Goal: Task Accomplishment & Management: Use online tool/utility

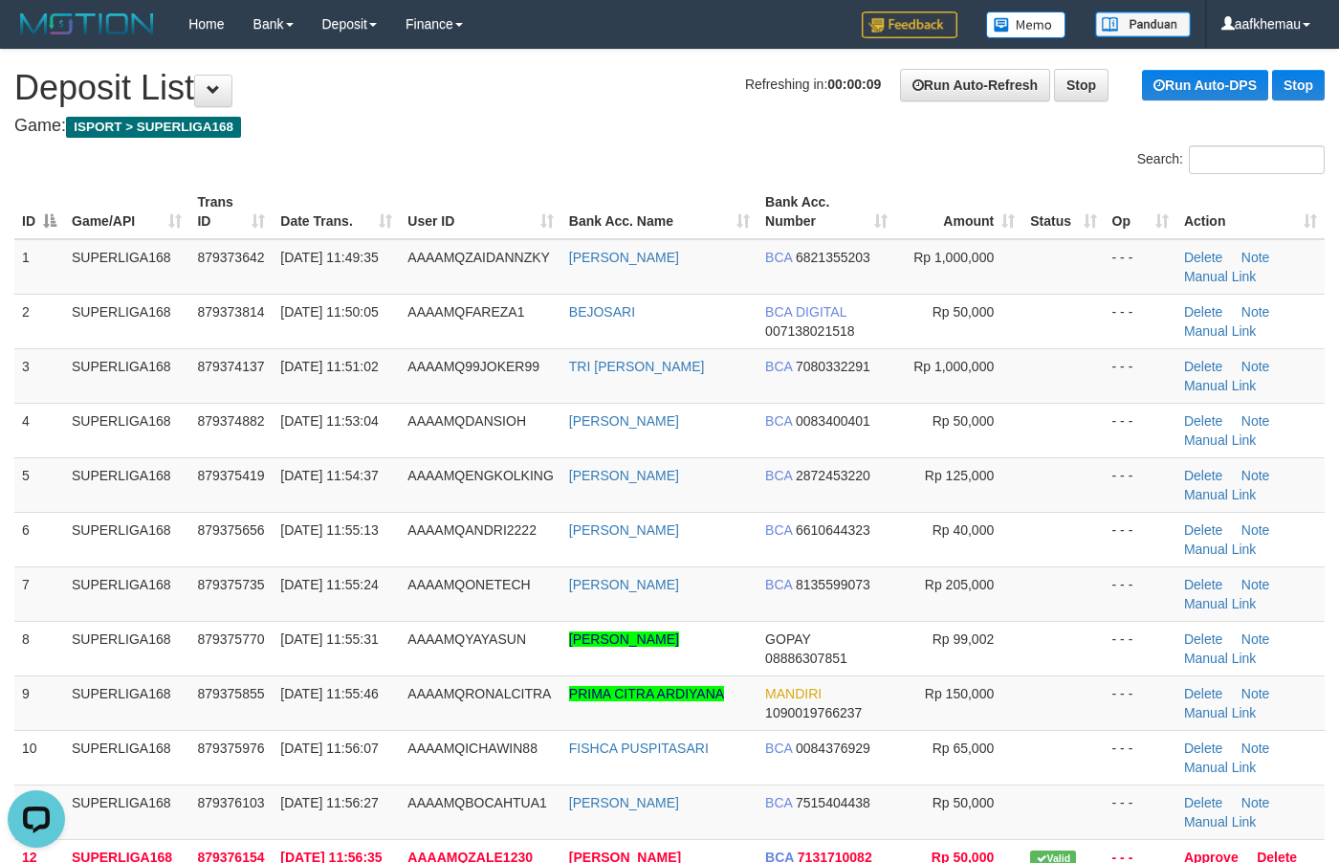
click at [486, 86] on h1 "Refreshing in: 00:00:09 Run Auto-Refresh Stop Run Auto-DPS Stop Deposit List" at bounding box center [669, 88] width 1311 height 38
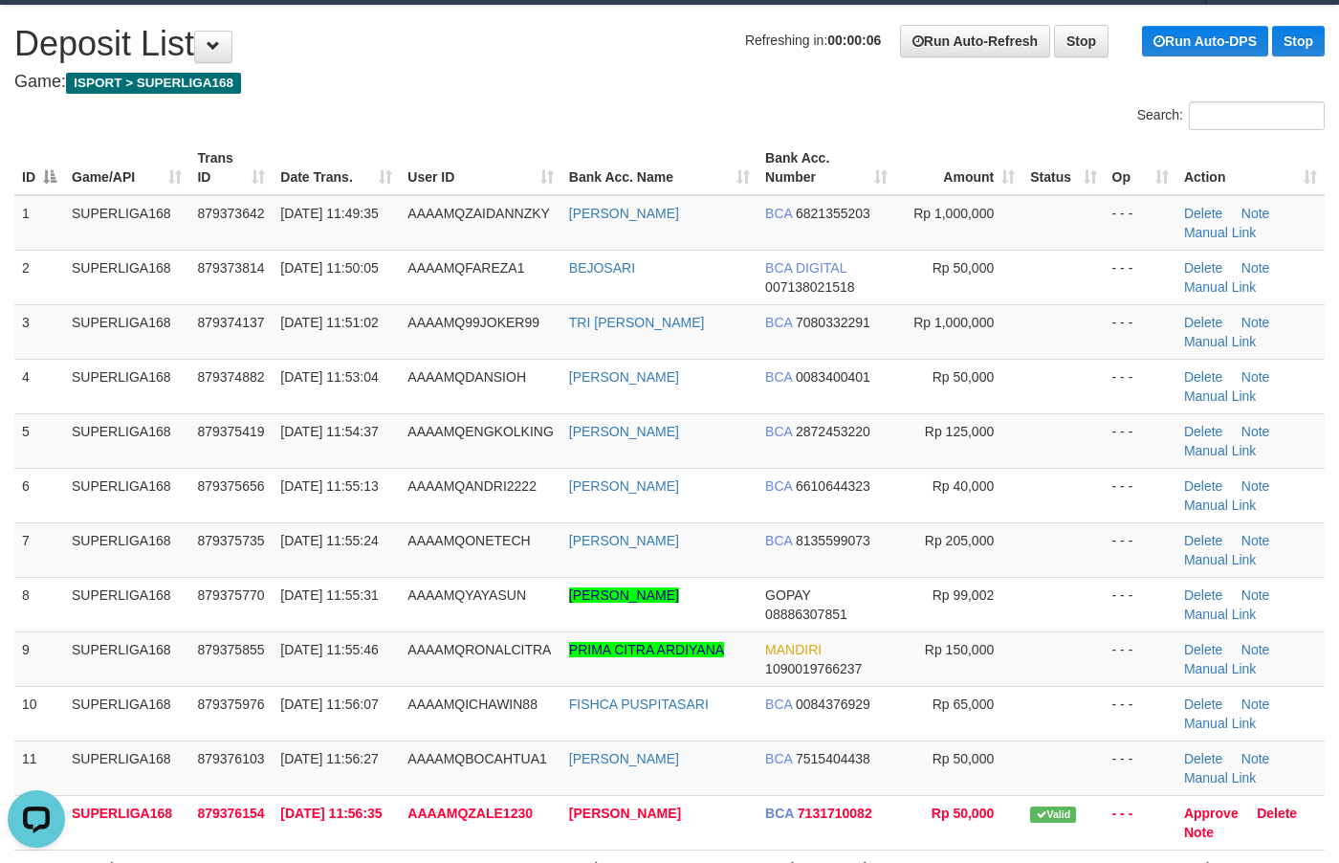
scroll to position [949, 0]
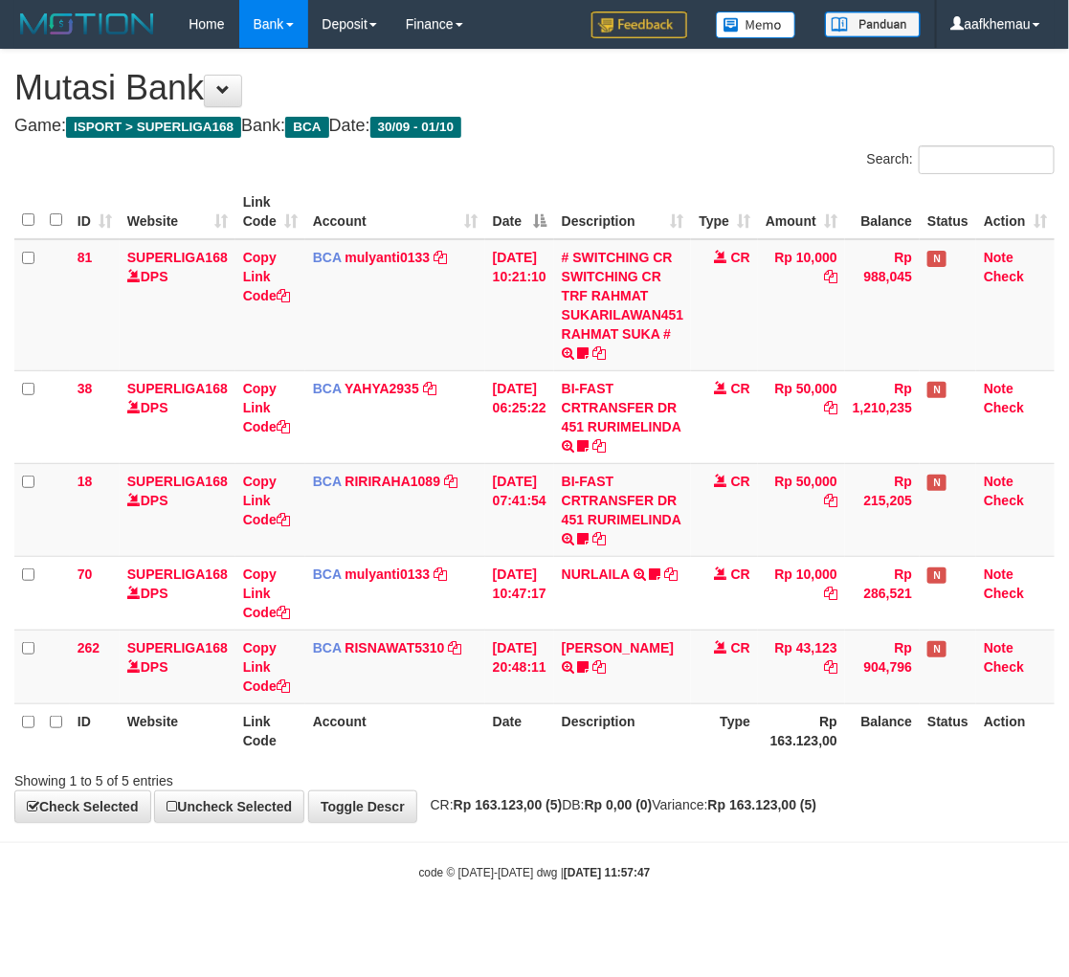
click at [730, 816] on div "**********" at bounding box center [534, 436] width 1069 height 772
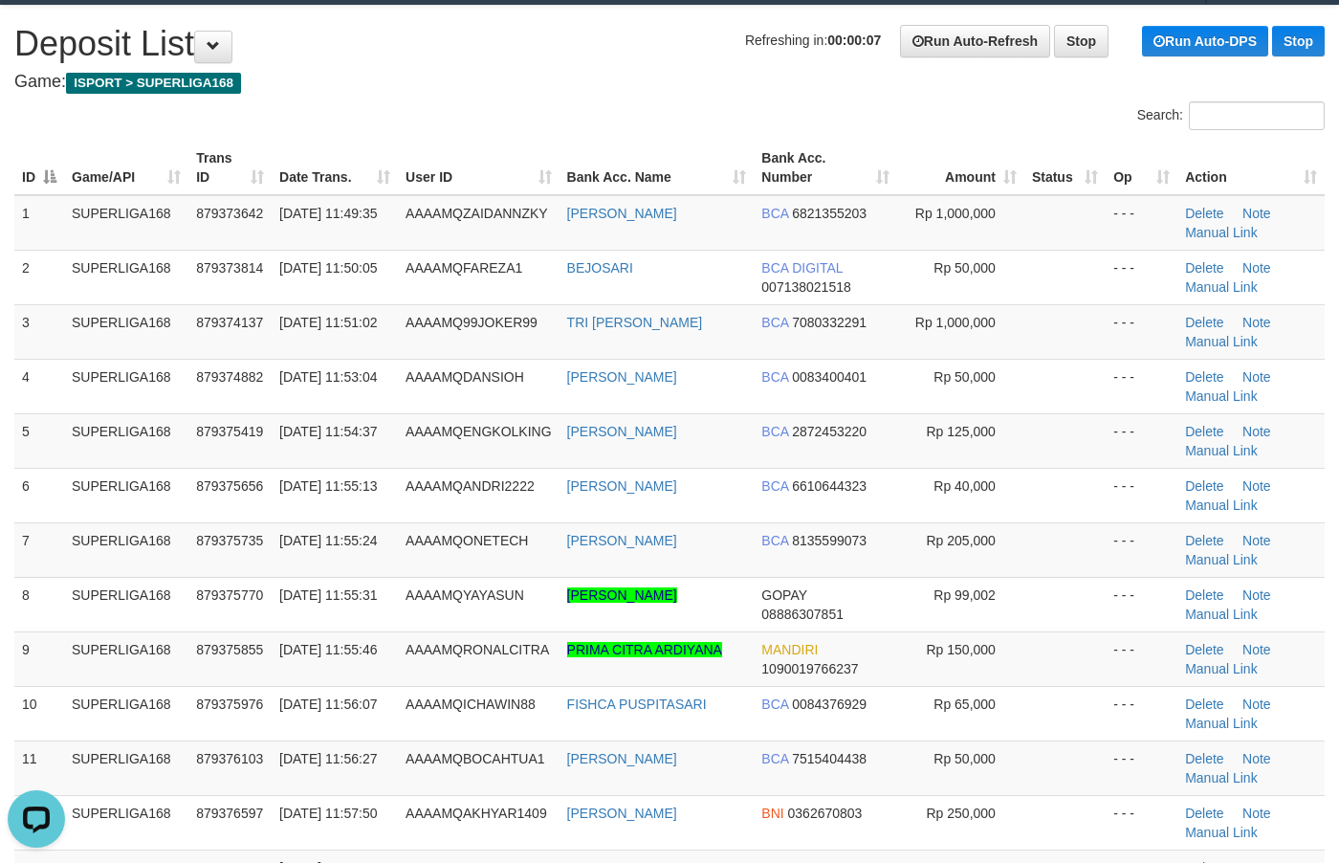
scroll to position [1058, 0]
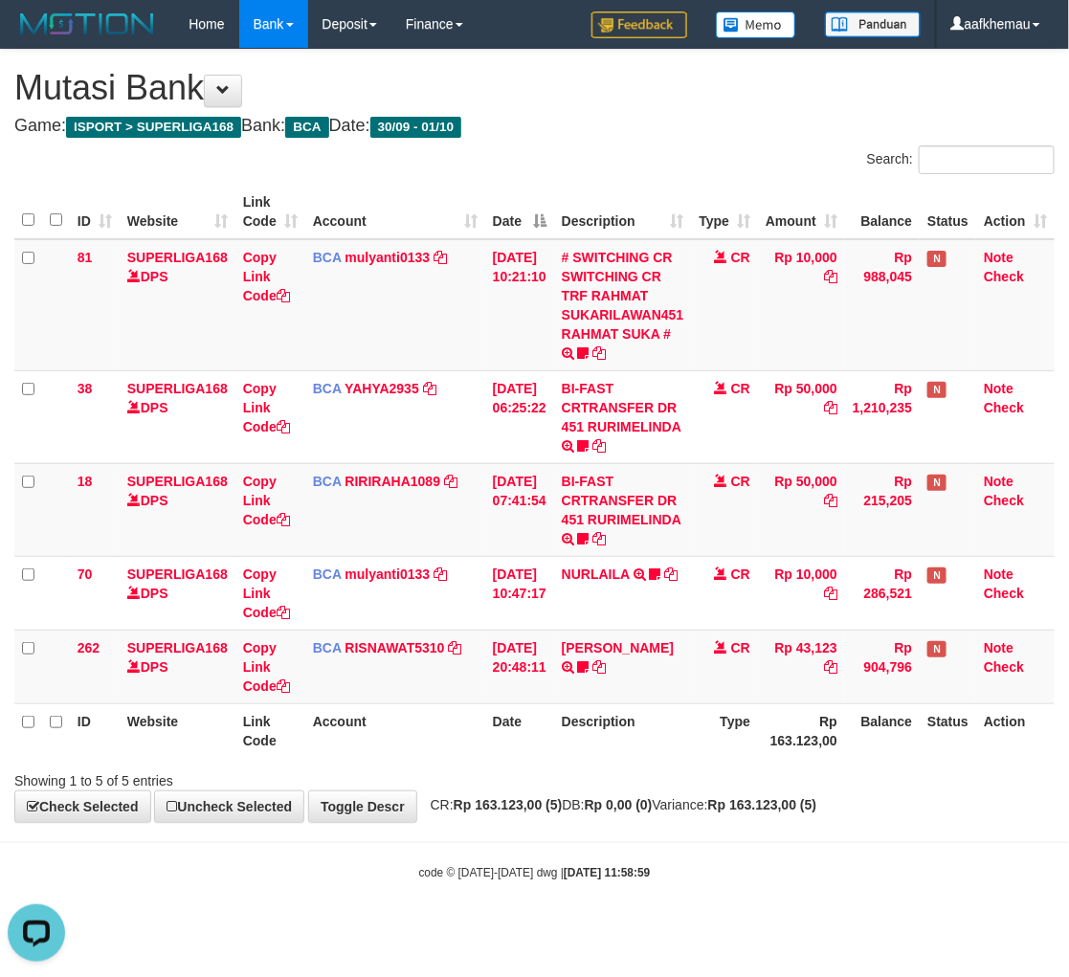
click at [653, 132] on h4 "Game: ISPORT > SUPERLIGA168 Bank: BCA Date: 30/09 - 01/10" at bounding box center [534, 126] width 1040 height 19
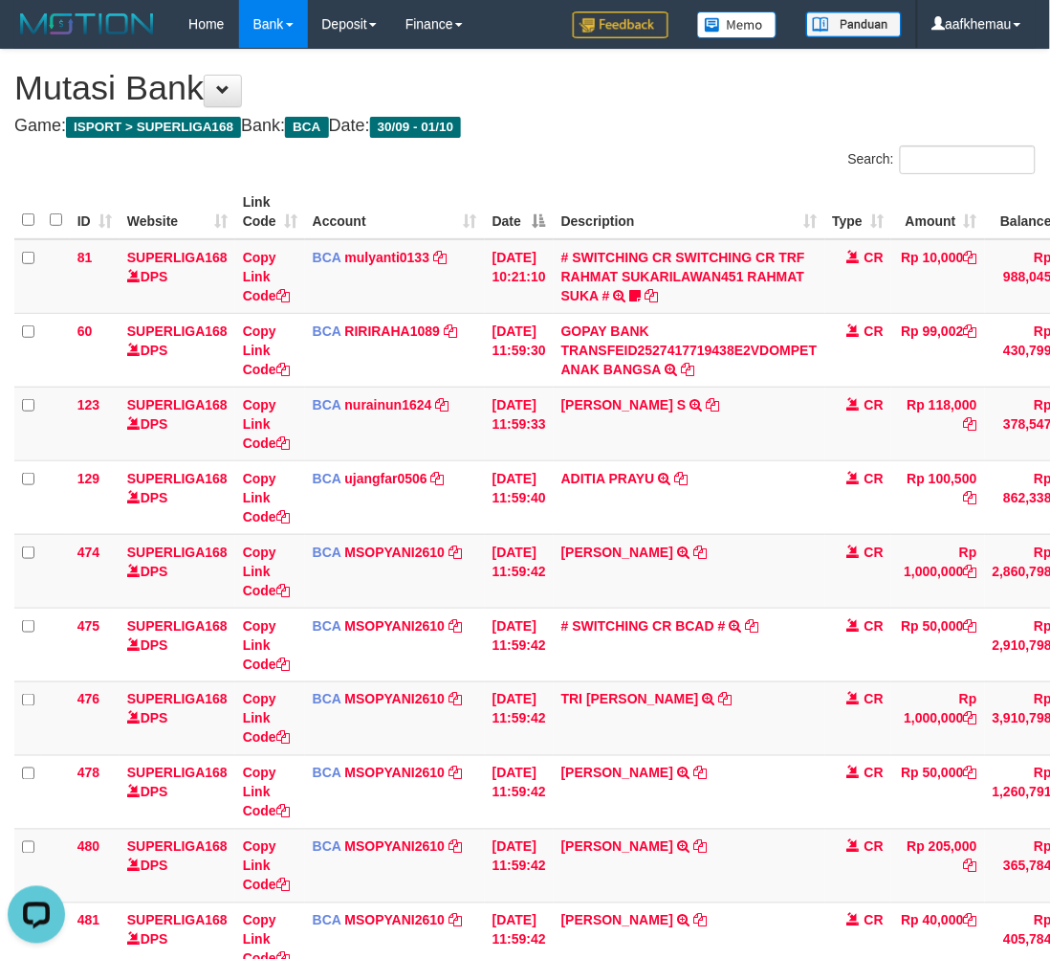
click at [670, 120] on h4 "Game: ISPORT > SUPERLIGA168 Bank: BCA Date: 30/09 - 01/10" at bounding box center [525, 126] width 1022 height 19
click at [719, 113] on div "**********" at bounding box center [525, 756] width 1050 height 1413
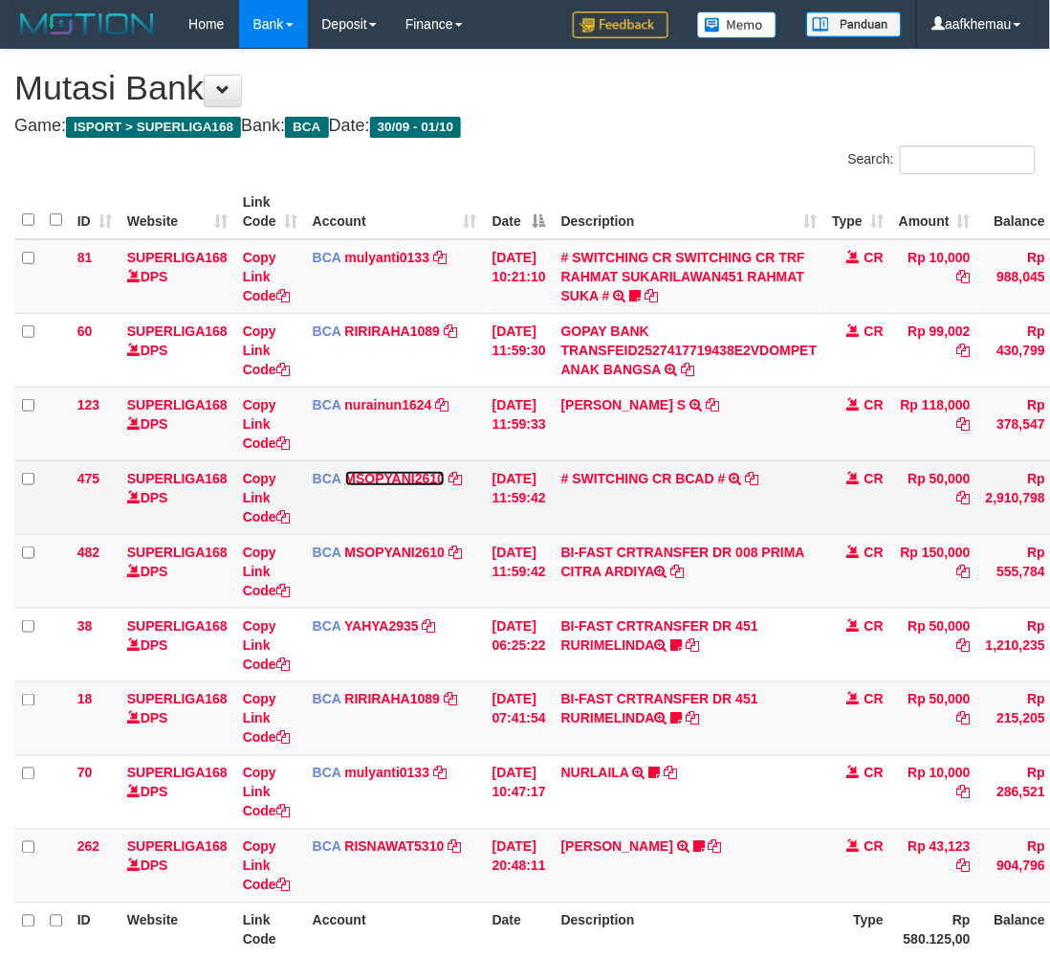
click at [386, 475] on link "MSOPYANI2610" at bounding box center [395, 478] width 100 height 15
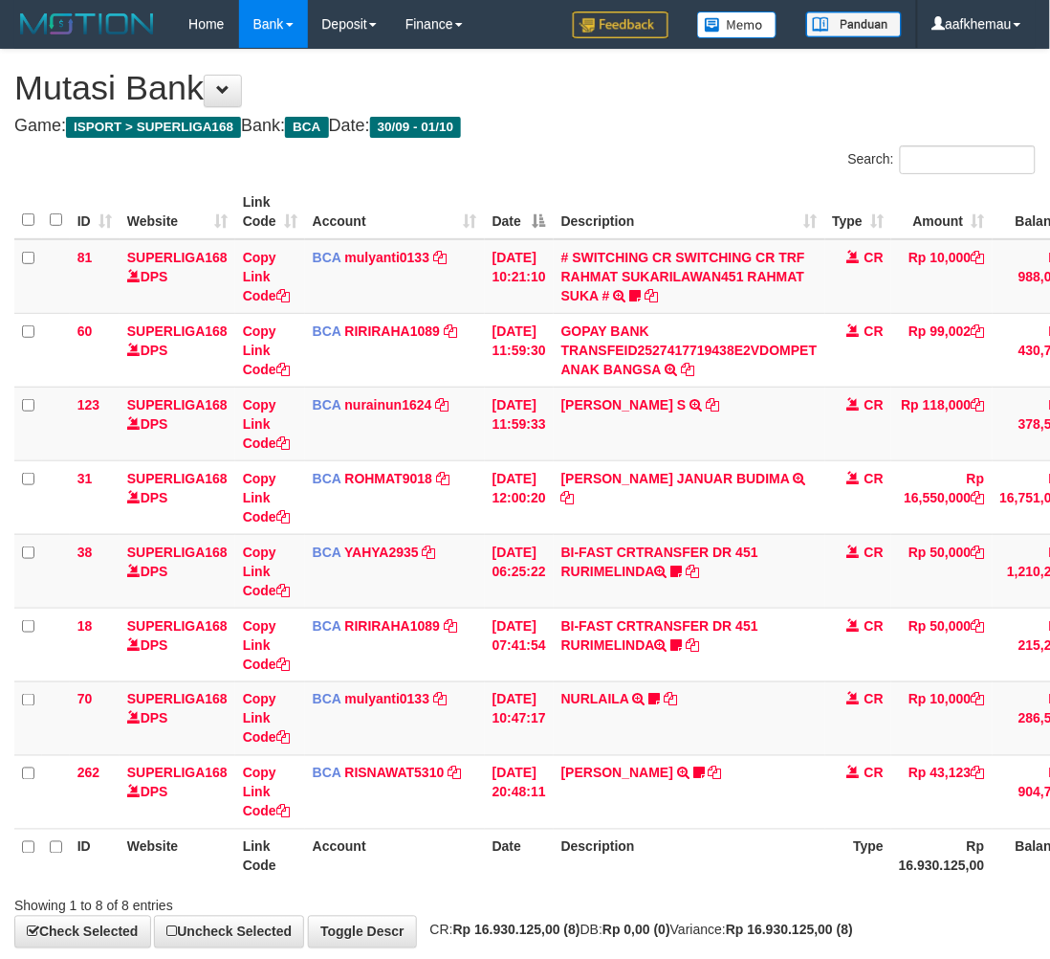
click at [596, 91] on h1 "Mutasi Bank" at bounding box center [525, 88] width 1022 height 38
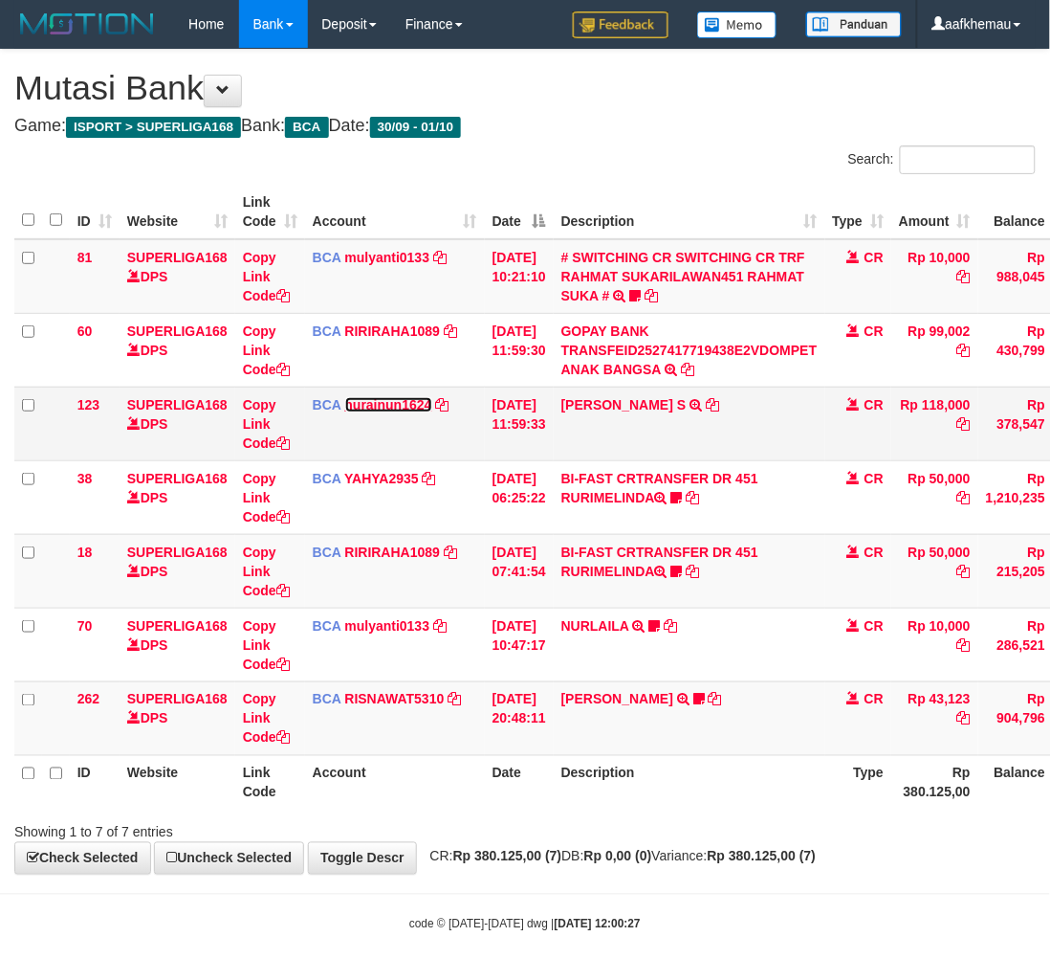
click at [390, 399] on link "nurainun1624" at bounding box center [388, 404] width 87 height 15
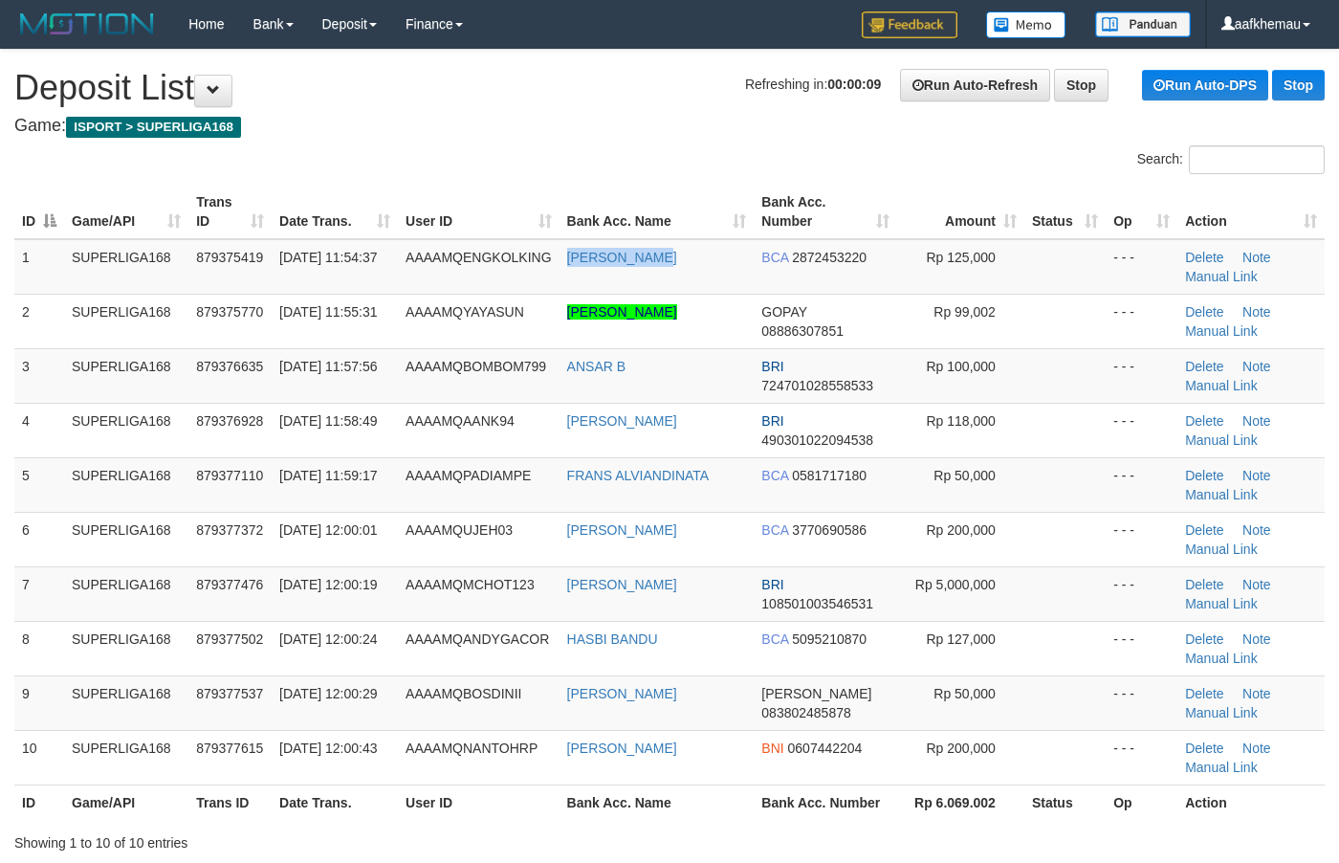
drag, startPoint x: 685, startPoint y: 261, endPoint x: 581, endPoint y: 153, distance: 150.2
click at [555, 268] on tr "1 SUPERLIGA168 879375419 01/10/2025 11:54:37 AAAAMQENGKOLKING HADI WINANTO BCA …" at bounding box center [669, 266] width 1311 height 55
click at [582, 151] on div "Search:" at bounding box center [669, 161] width 1339 height 33
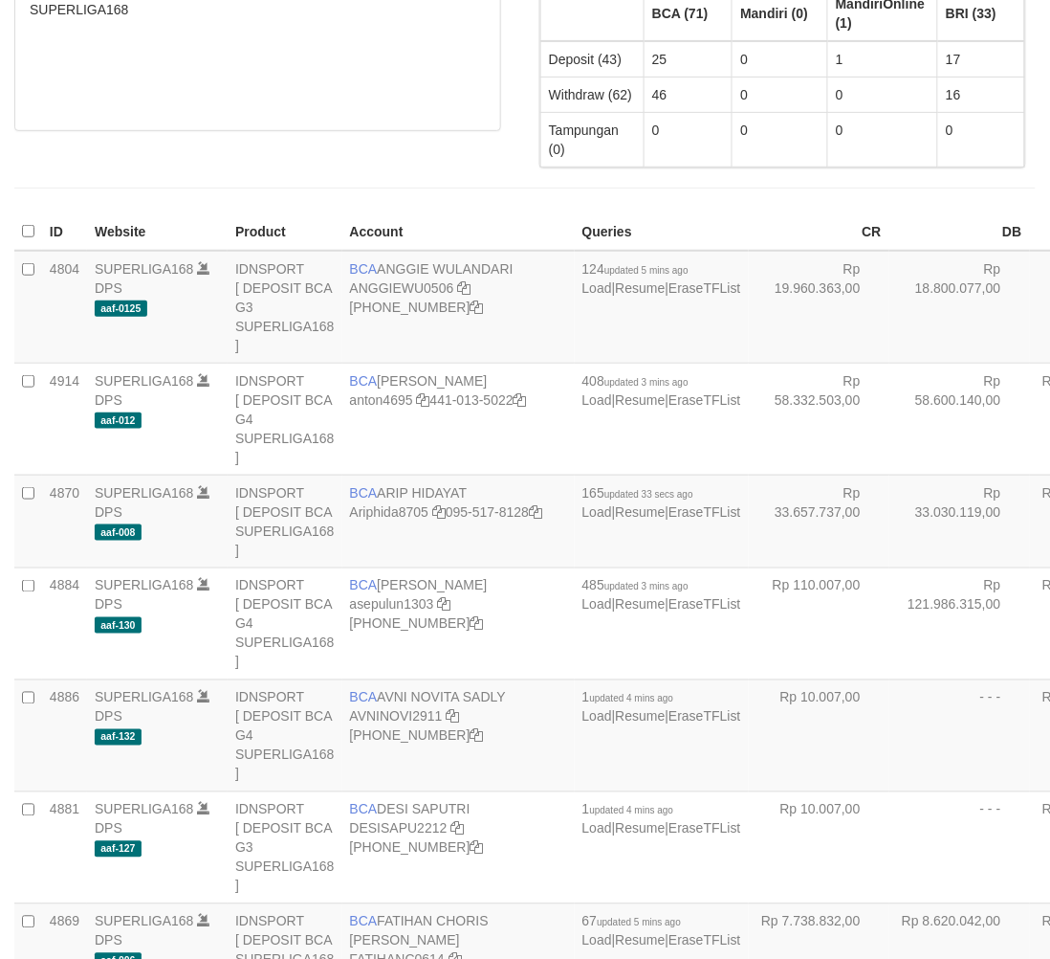
scroll to position [112, 0]
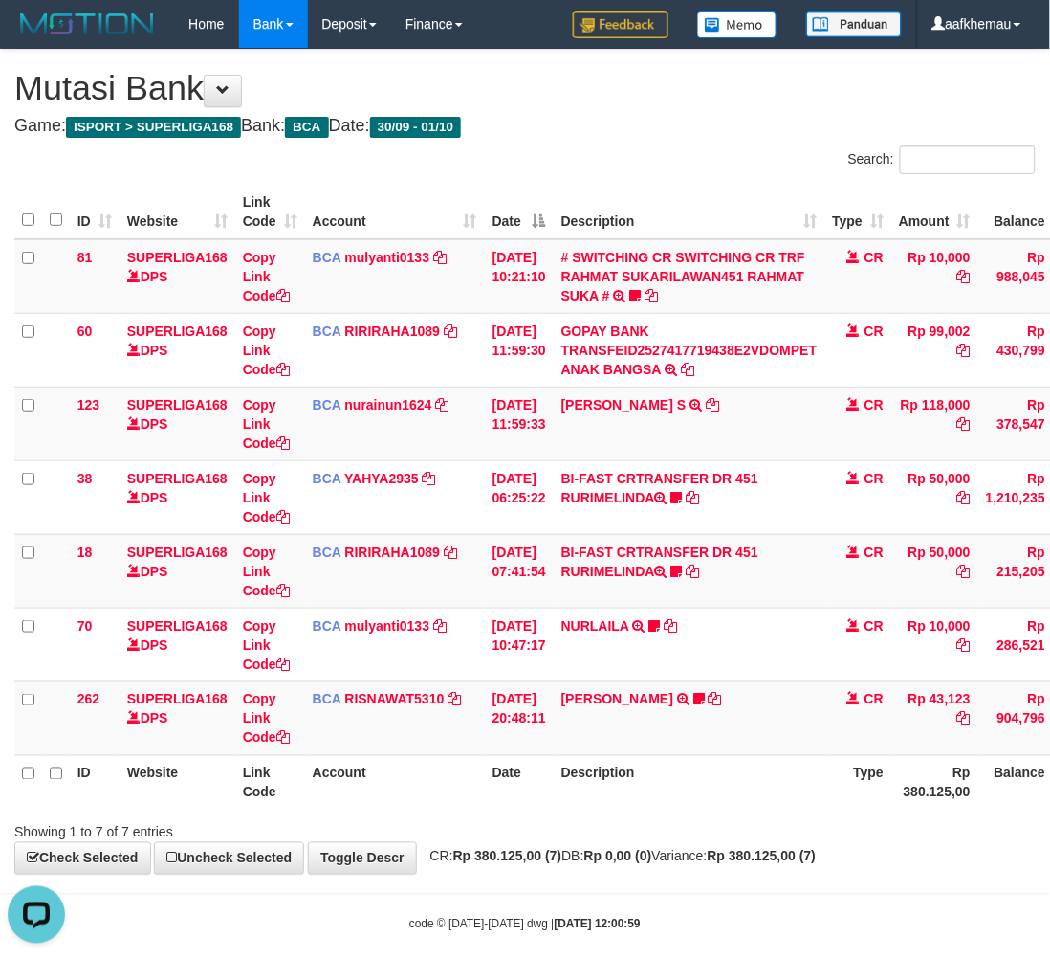
click at [677, 117] on h4 "Game: ISPORT > SUPERLIGA168 Bank: BCA Date: 30/09 - 01/10" at bounding box center [525, 126] width 1022 height 19
click at [389, 405] on link "nurainun1624" at bounding box center [388, 404] width 87 height 15
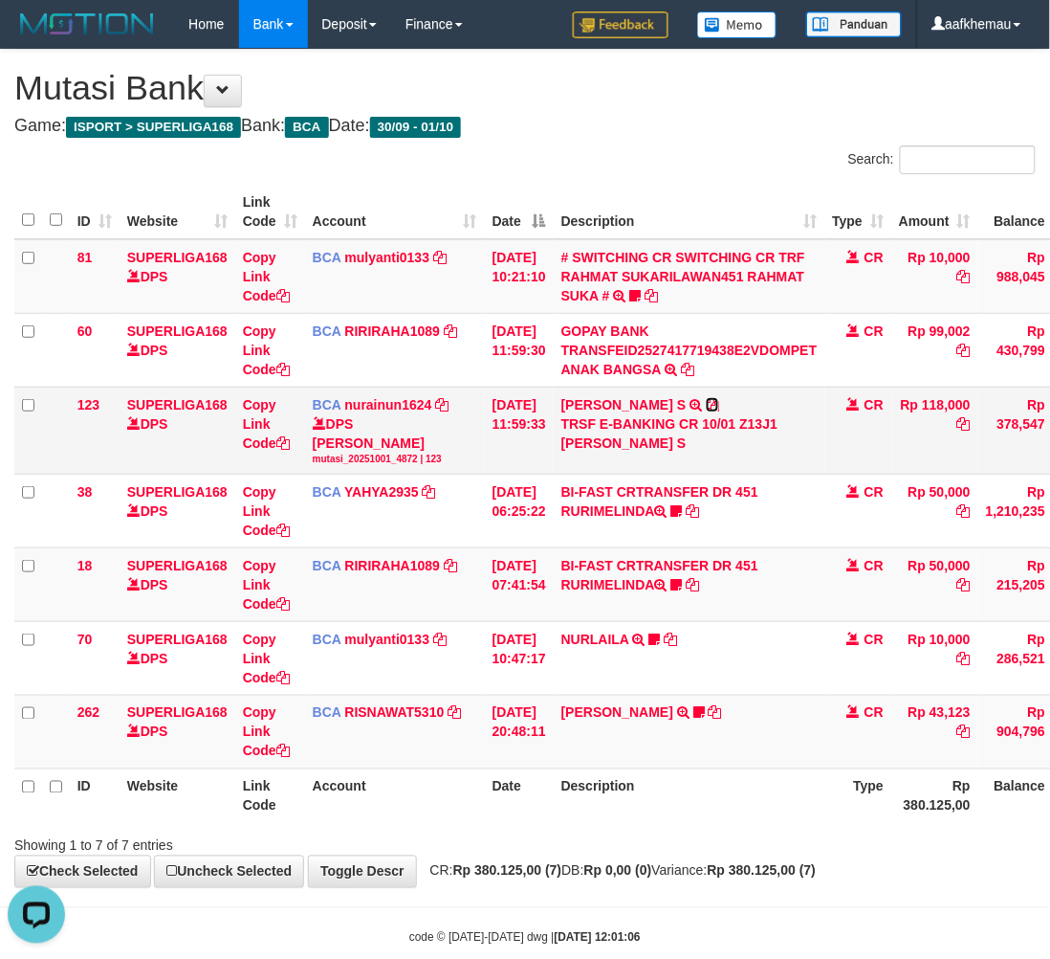
click at [706, 403] on icon at bounding box center [712, 404] width 13 height 13
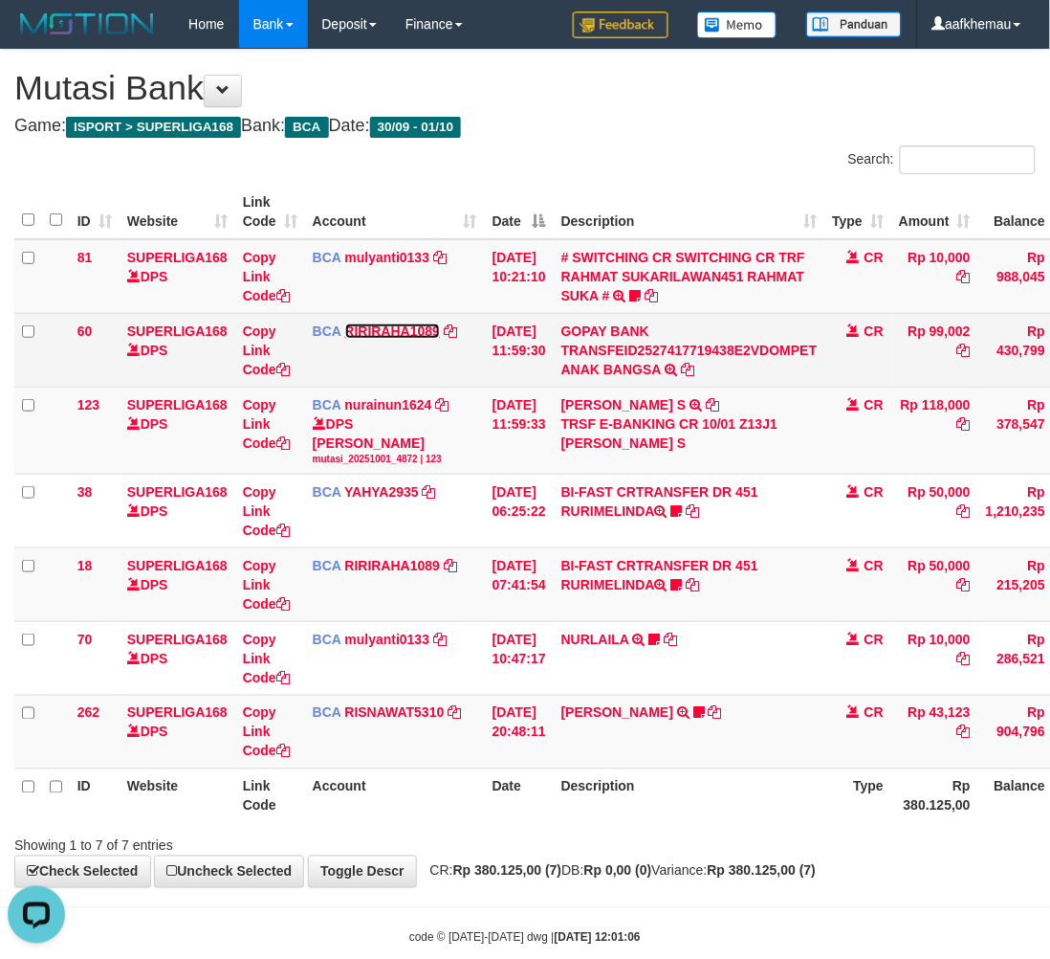
click at [390, 333] on link "RIRIRAHA1089" at bounding box center [393, 330] width 96 height 15
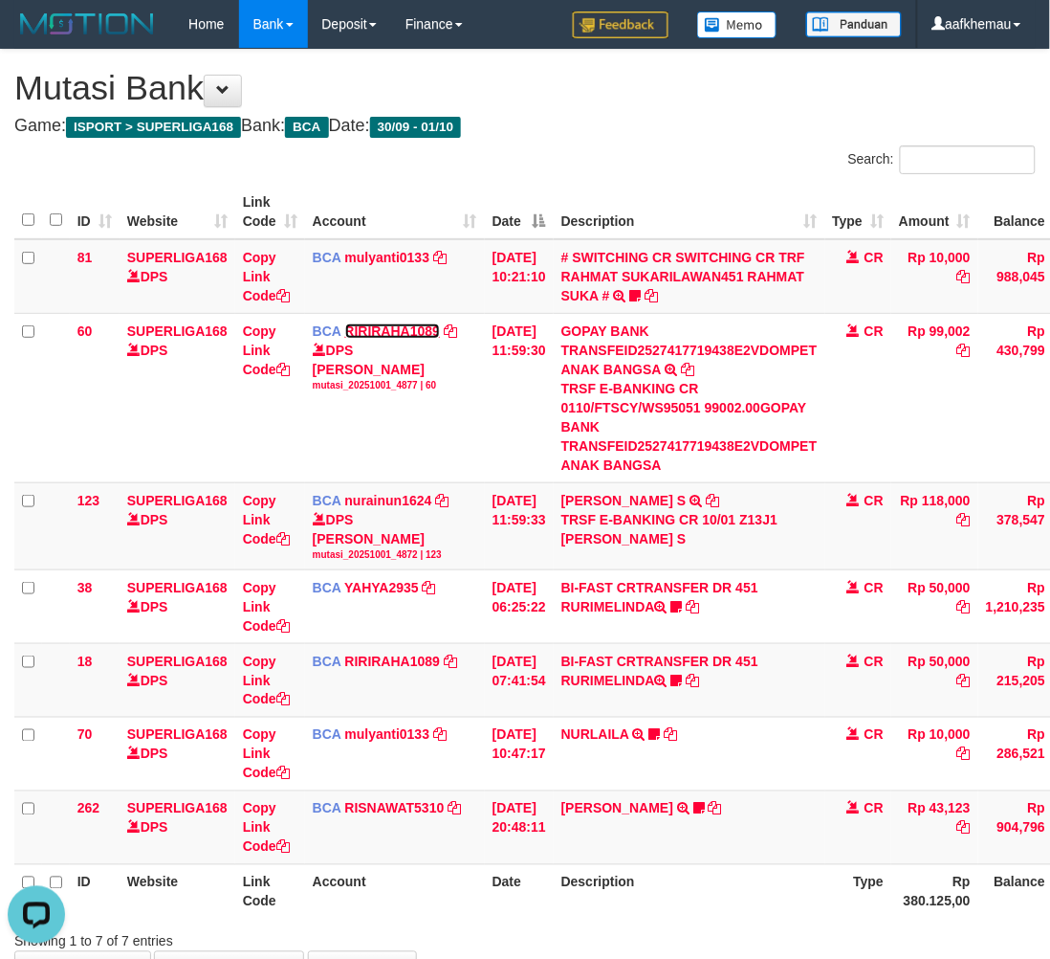
scroll to position [0, 150]
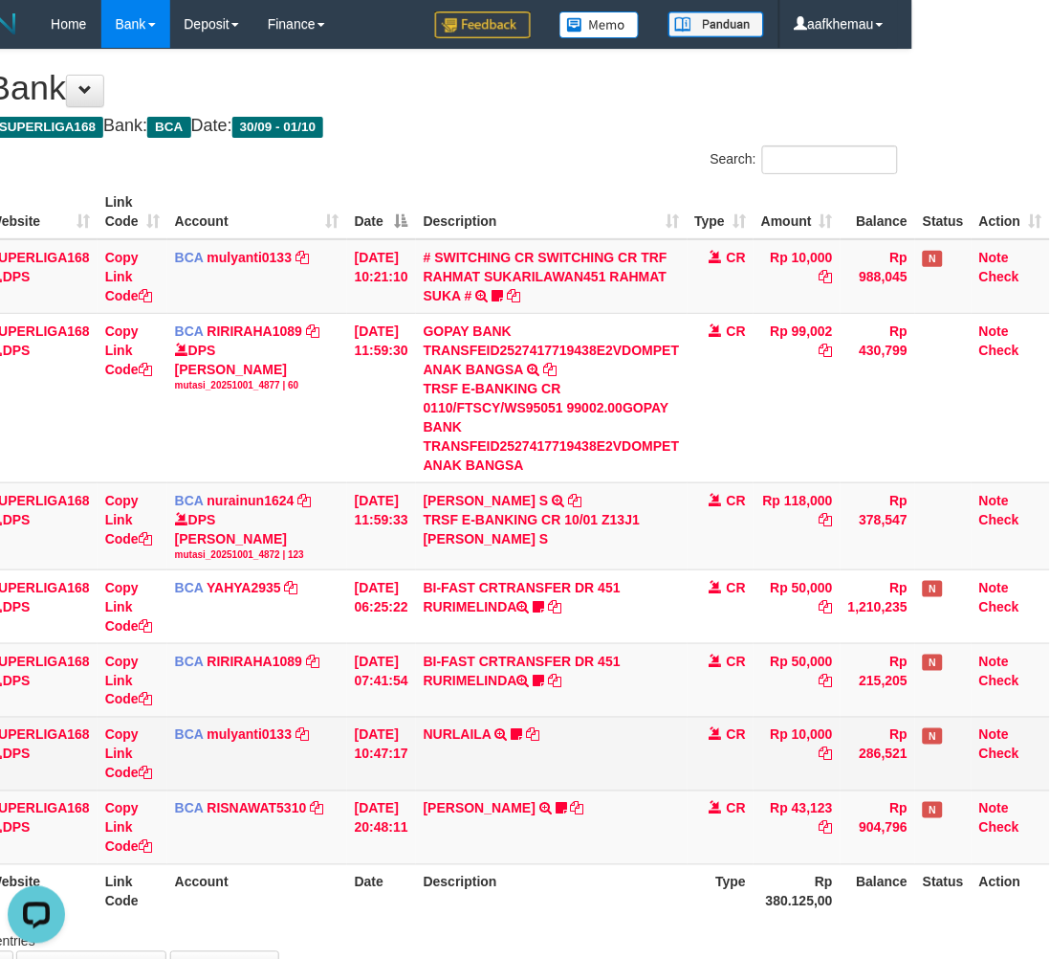
click at [615, 741] on td "NURLAILA TRSF E-BANKING CR 3009/FTSCY/WS95051 10000.002025093089086430 TRFDN-NU…" at bounding box center [552, 755] width 272 height 74
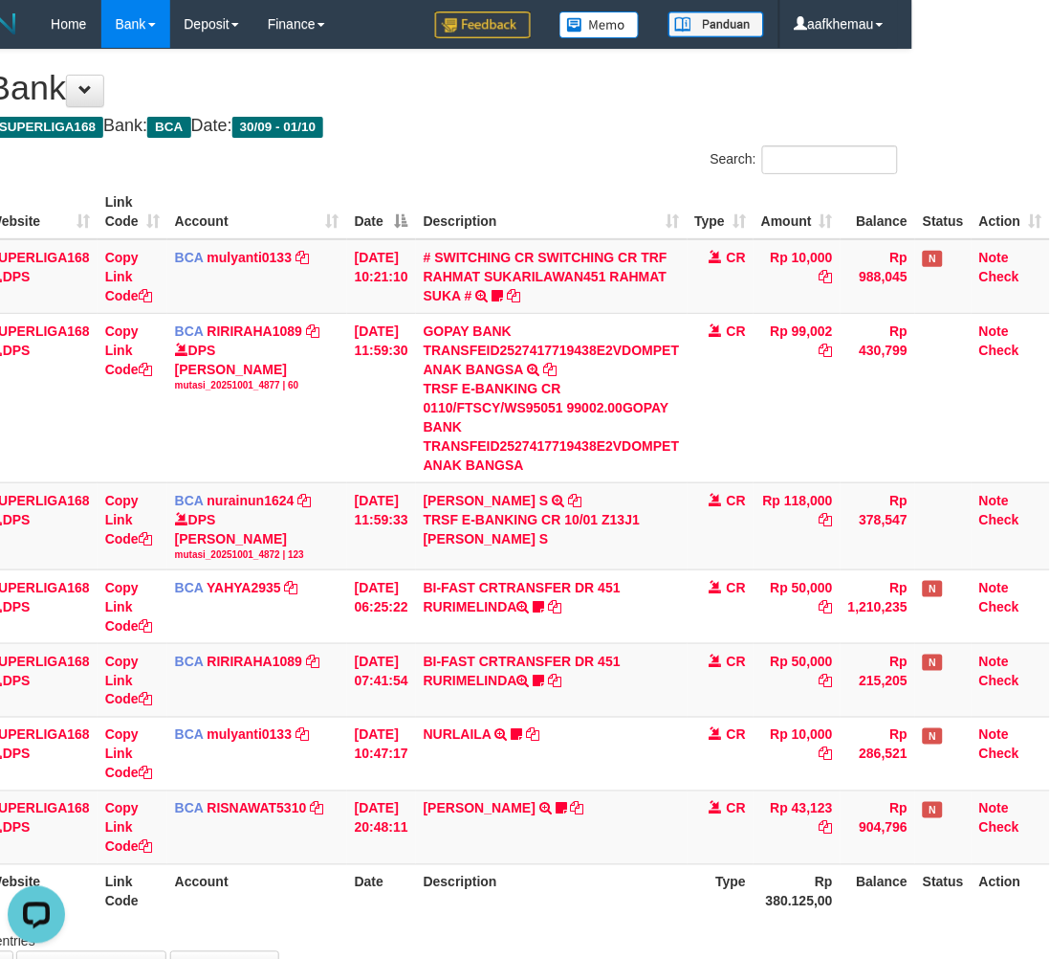
click at [714, 79] on h1 "Mutasi Bank" at bounding box center [388, 88] width 1022 height 38
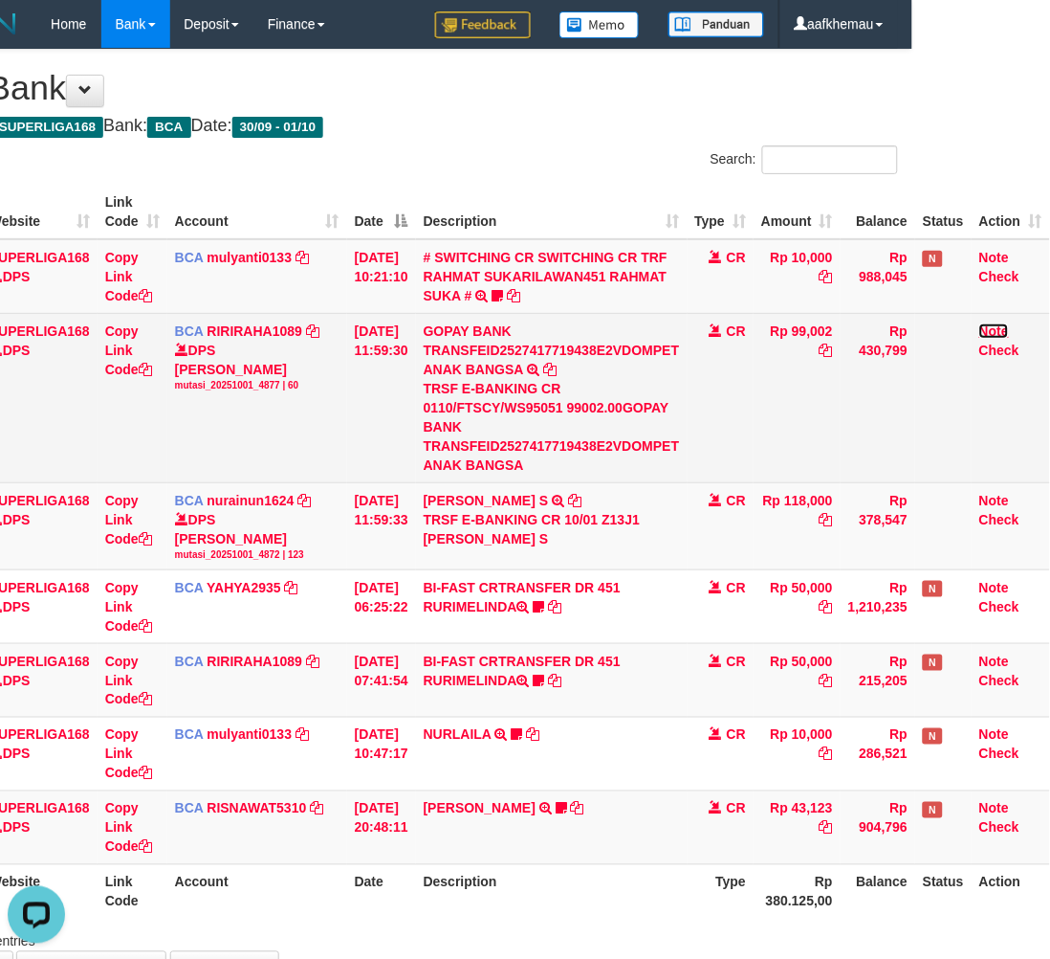
click at [1005, 328] on link "Note" at bounding box center [995, 330] width 30 height 15
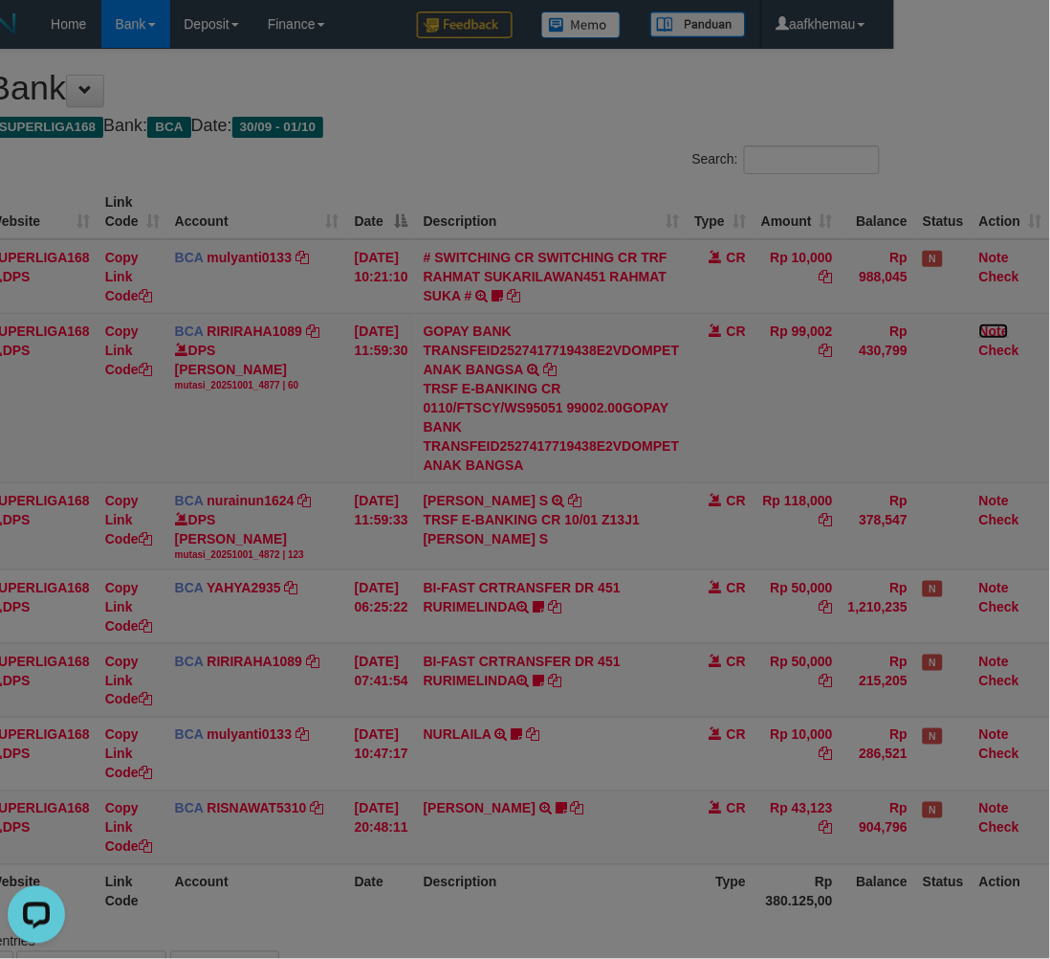
scroll to position [0, 132]
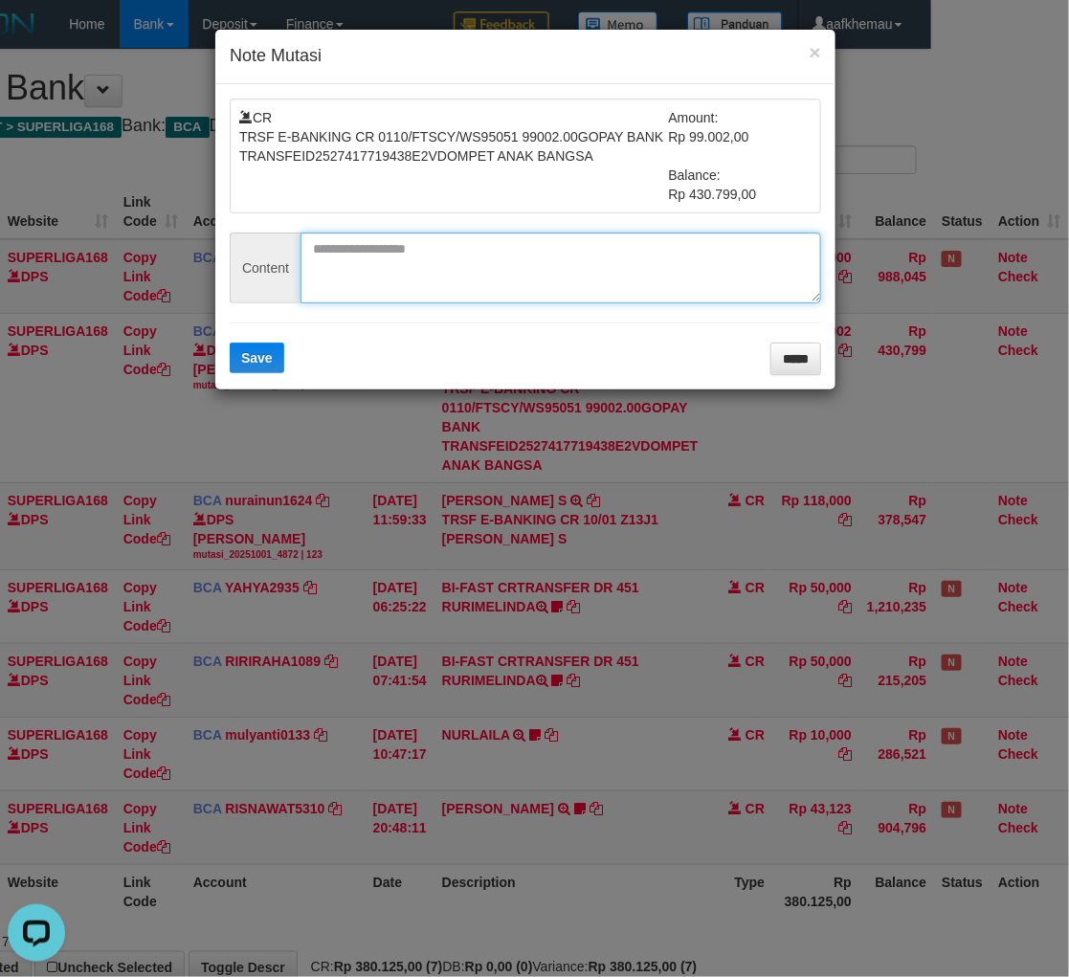
paste textarea "*******"
click at [550, 275] on textarea "*******" at bounding box center [560, 267] width 520 height 71
type textarea "*******"
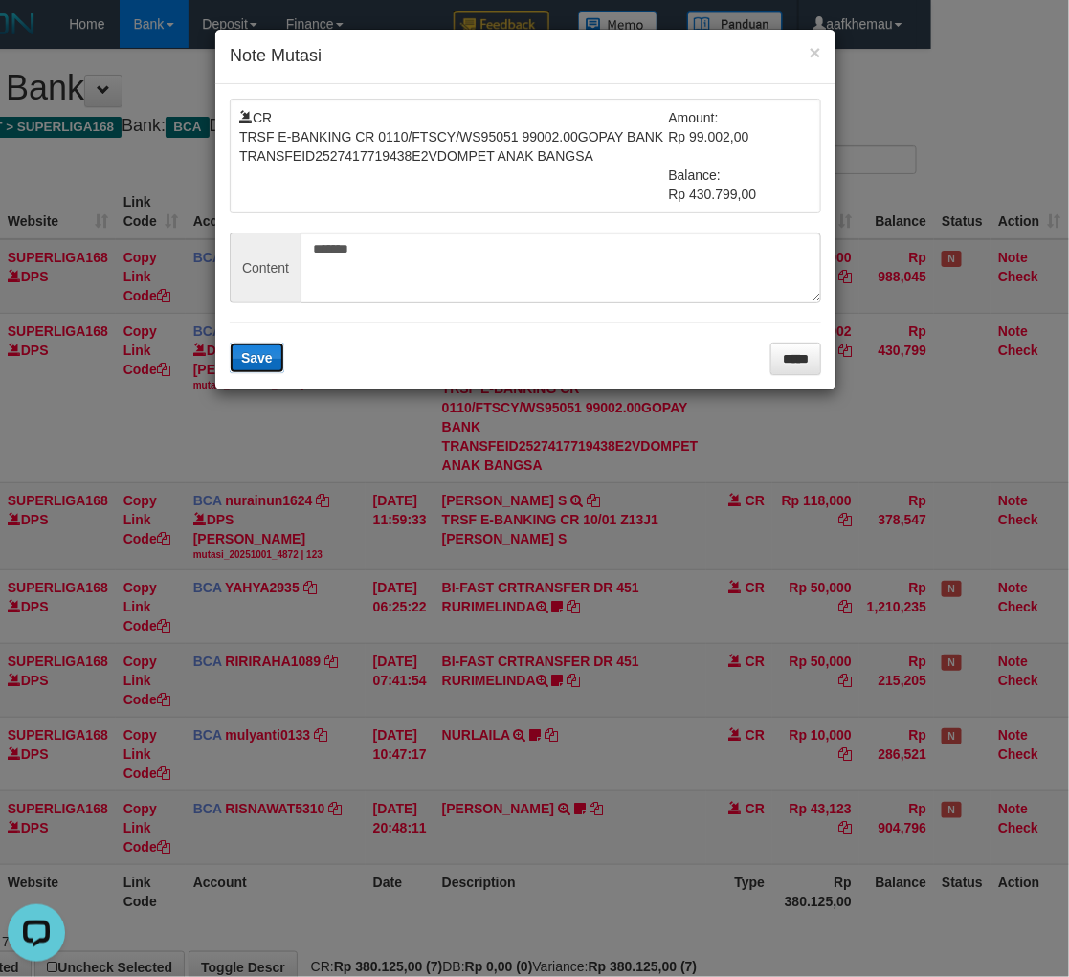
click at [264, 357] on span "Save" at bounding box center [257, 357] width 32 height 15
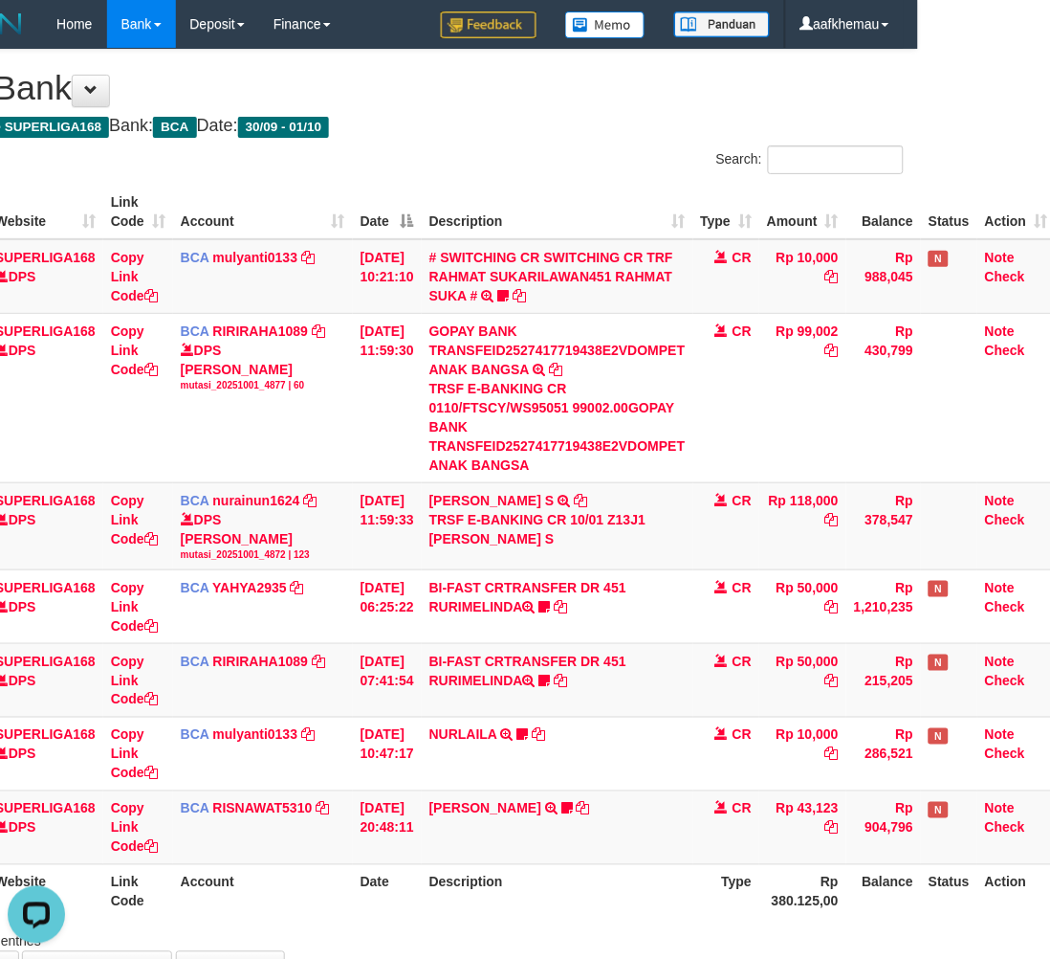
drag, startPoint x: 624, startPoint y: 105, endPoint x: 641, endPoint y: 105, distance: 17.2
click at [627, 102] on h1 "Mutasi Bank" at bounding box center [393, 88] width 1022 height 38
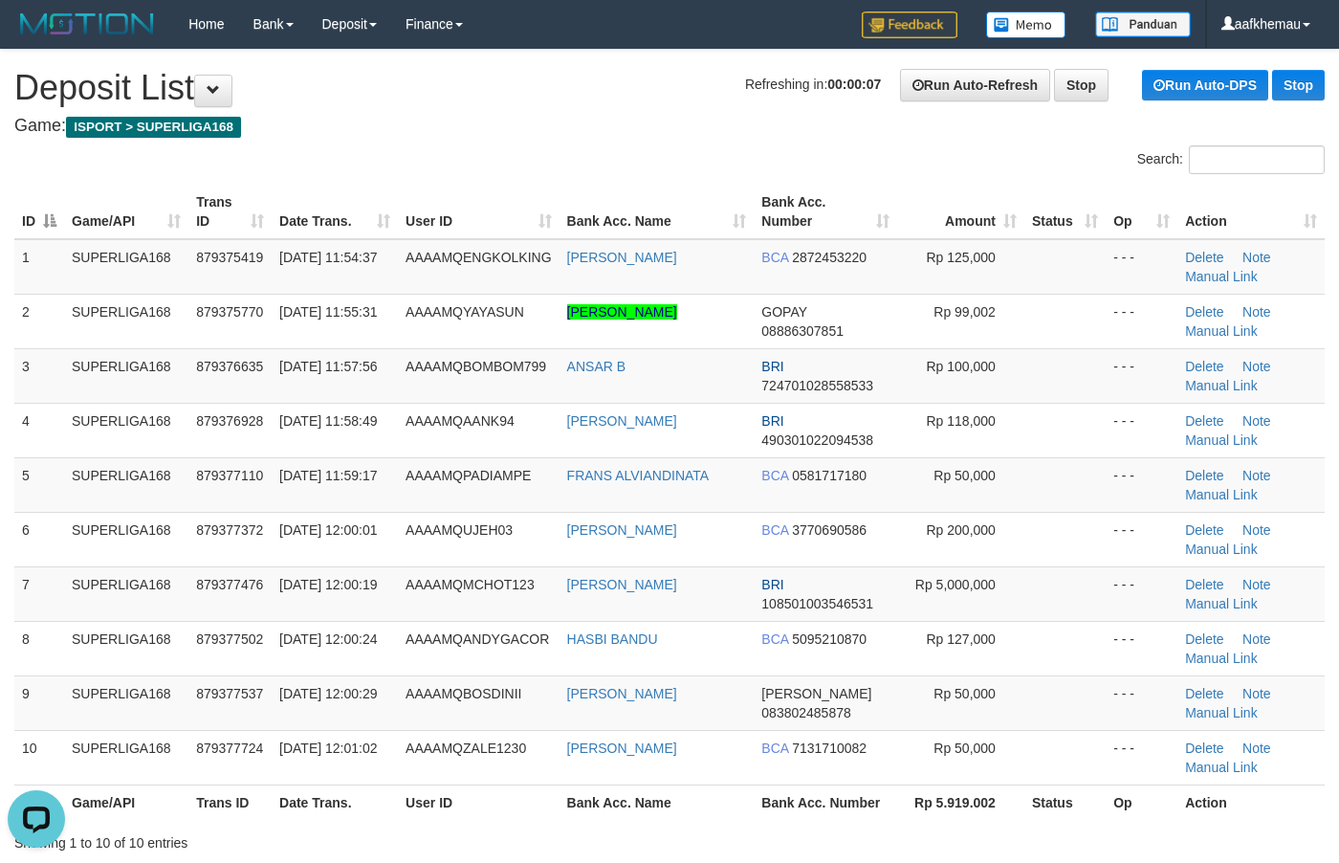
click at [692, 125] on h4 "Game: ISPORT > SUPERLIGA168" at bounding box center [669, 126] width 1311 height 19
click at [690, 125] on h4 "Game: ISPORT > SUPERLIGA168" at bounding box center [669, 126] width 1311 height 19
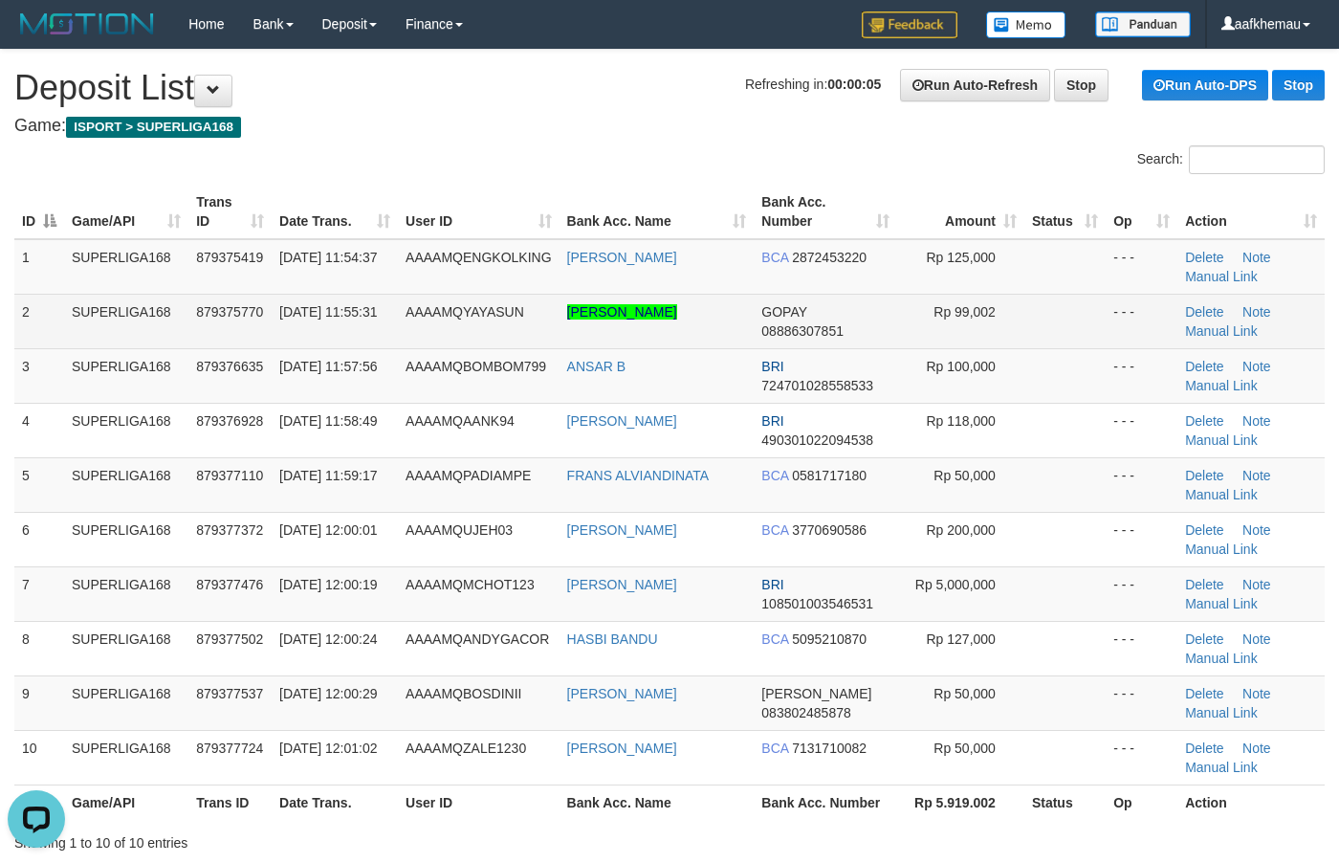
copy link "[PERSON_NAME]"
drag, startPoint x: 728, startPoint y: 308, endPoint x: 563, endPoint y: 319, distance: 165.8
click at [563, 319] on td "RENALDI FEBRIANSYAH" at bounding box center [657, 321] width 195 height 55
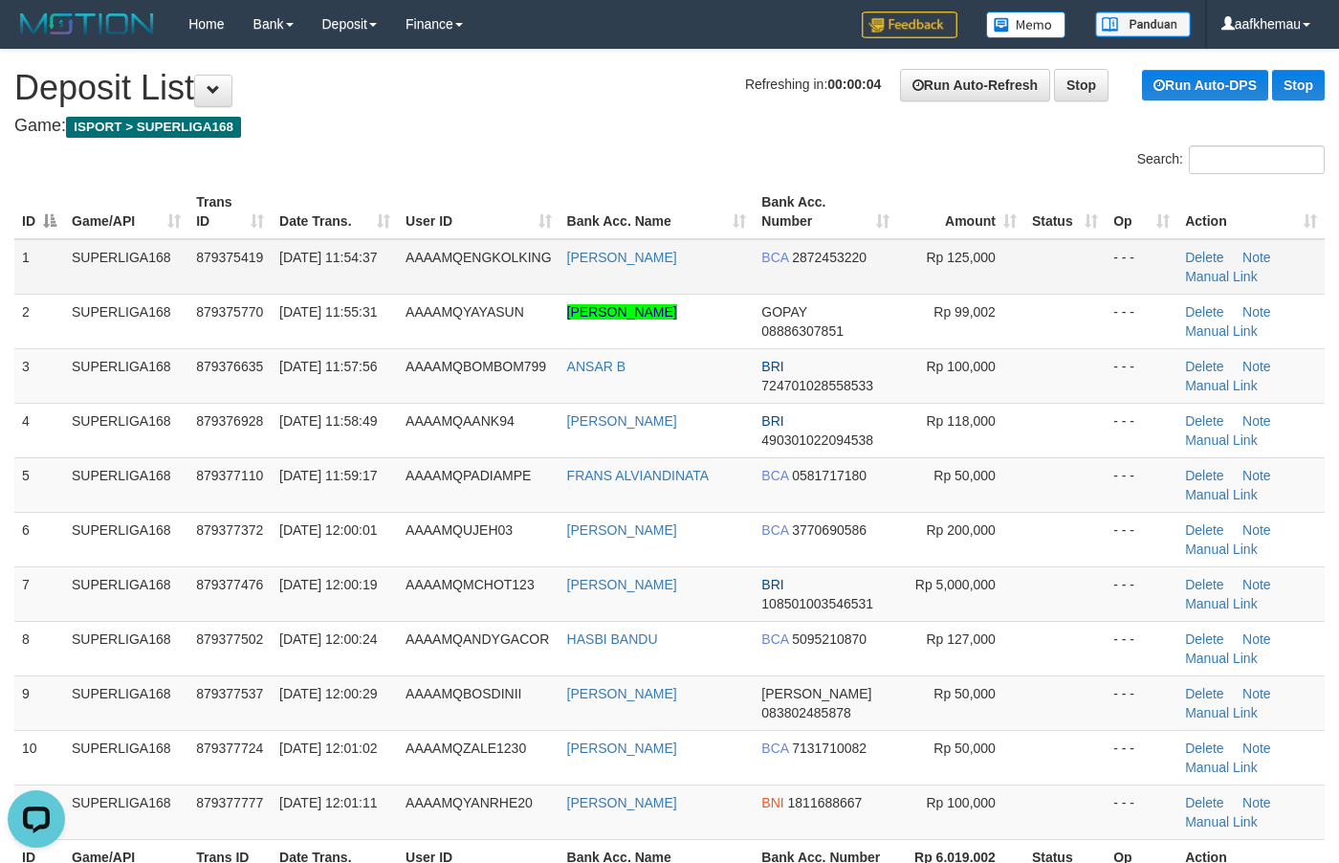
drag, startPoint x: 691, startPoint y: 113, endPoint x: 825, endPoint y: 266, distance: 203.4
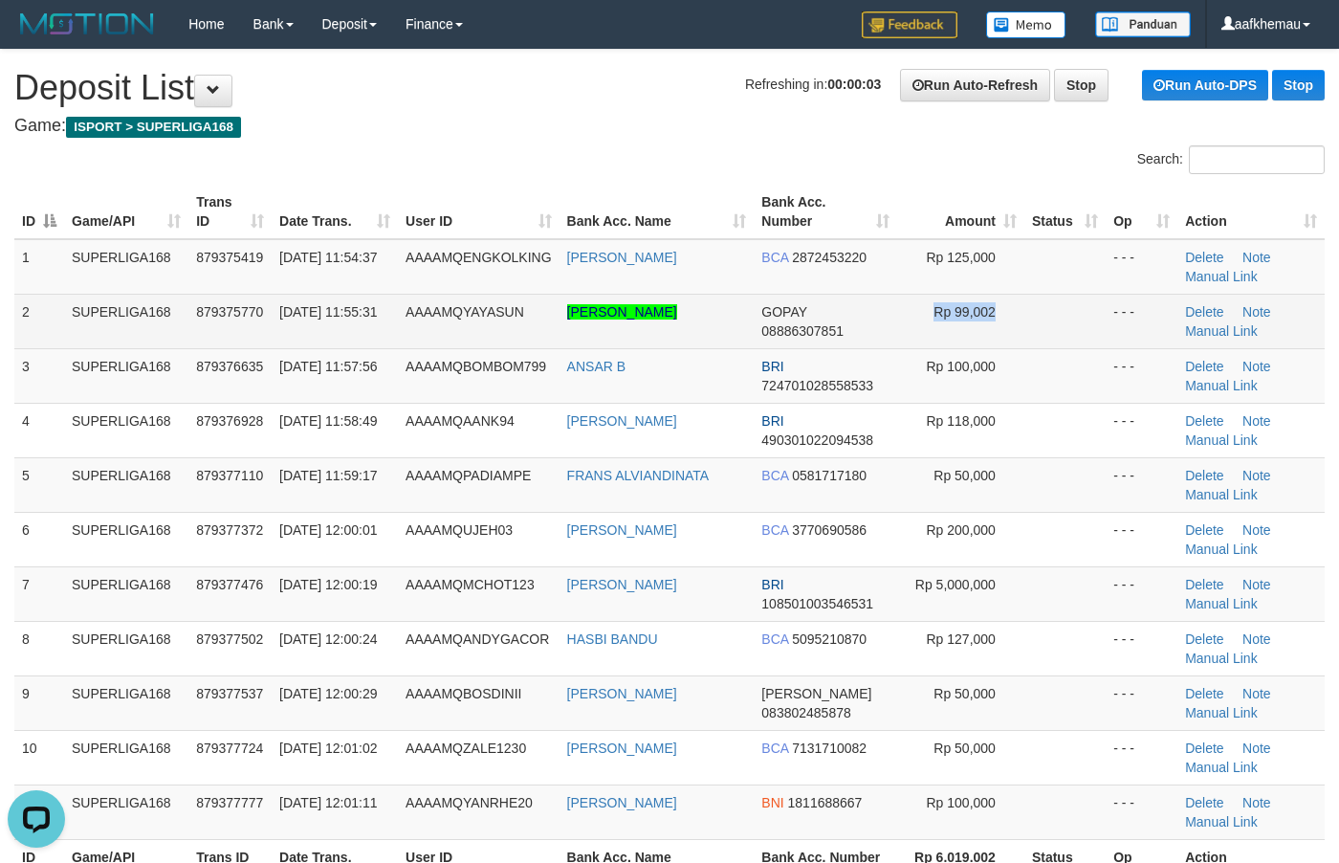
drag, startPoint x: 1017, startPoint y: 325, endPoint x: 892, endPoint y: 307, distance: 126.6
click at [896, 337] on tr "2 SUPERLIGA168 879375770 01/10/2025 11:55:31 AAAAMQYAYASUN RENALDI FEBRIANSYAH …" at bounding box center [669, 321] width 1311 height 55
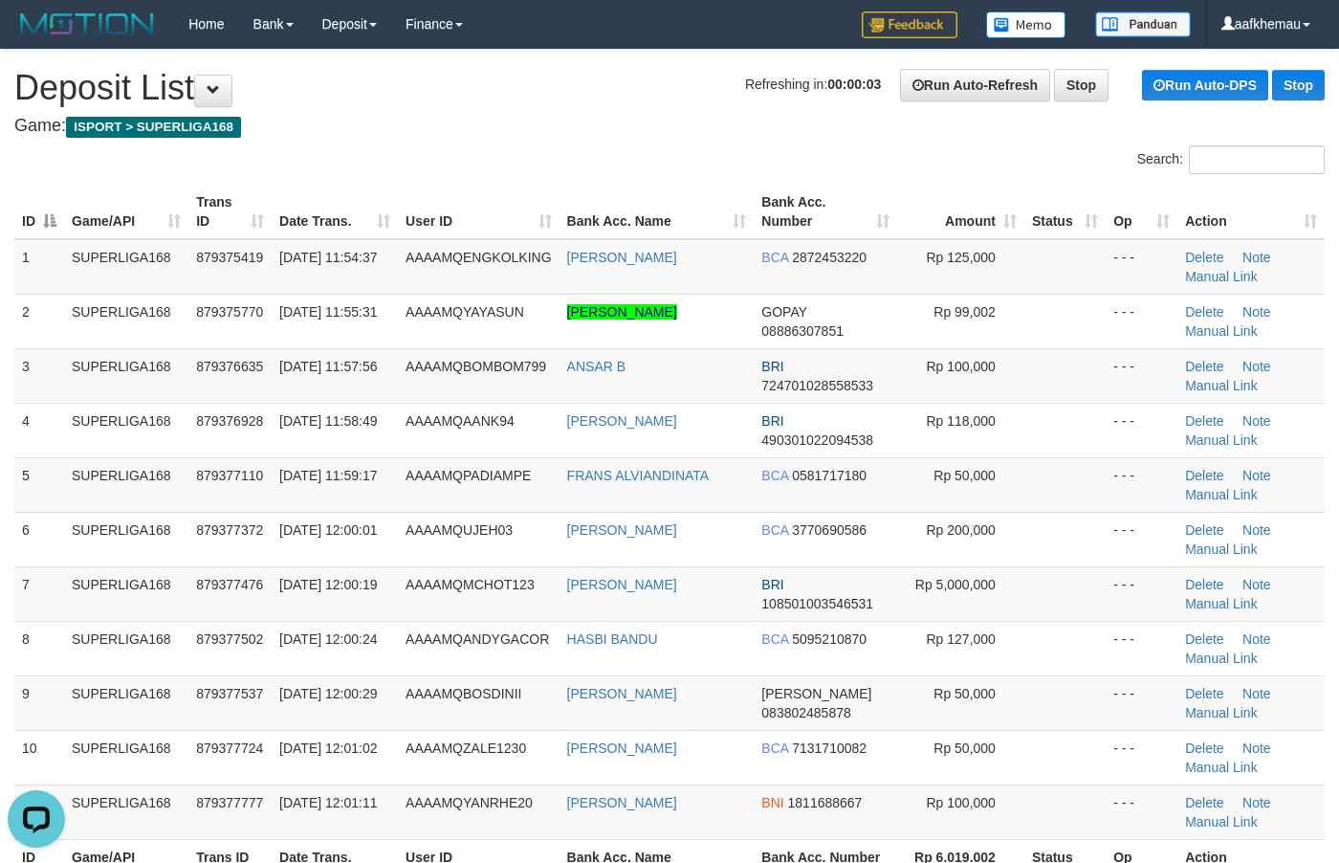
click at [745, 82] on span "Refreshing in: 00:00:01" at bounding box center [813, 84] width 136 height 15
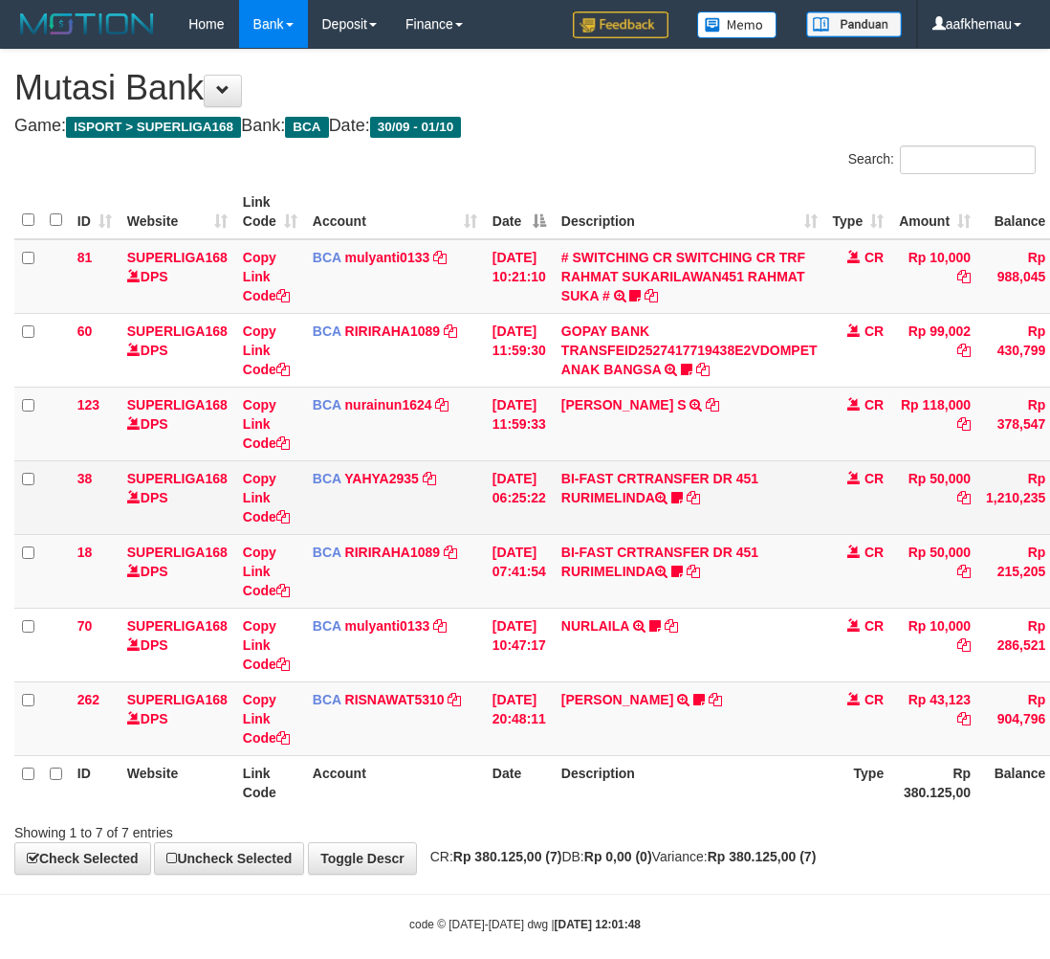
scroll to position [0, 132]
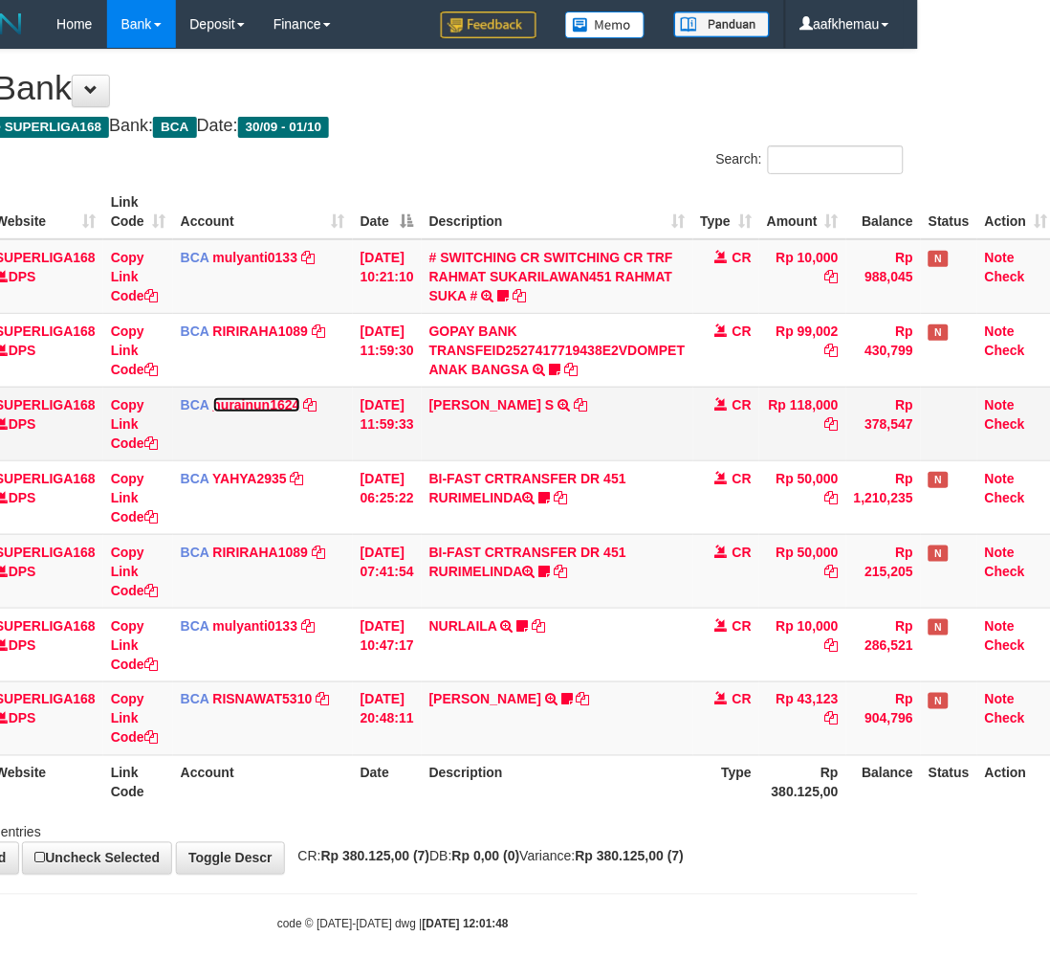
click at [288, 404] on link "nurainun1624" at bounding box center [256, 404] width 87 height 15
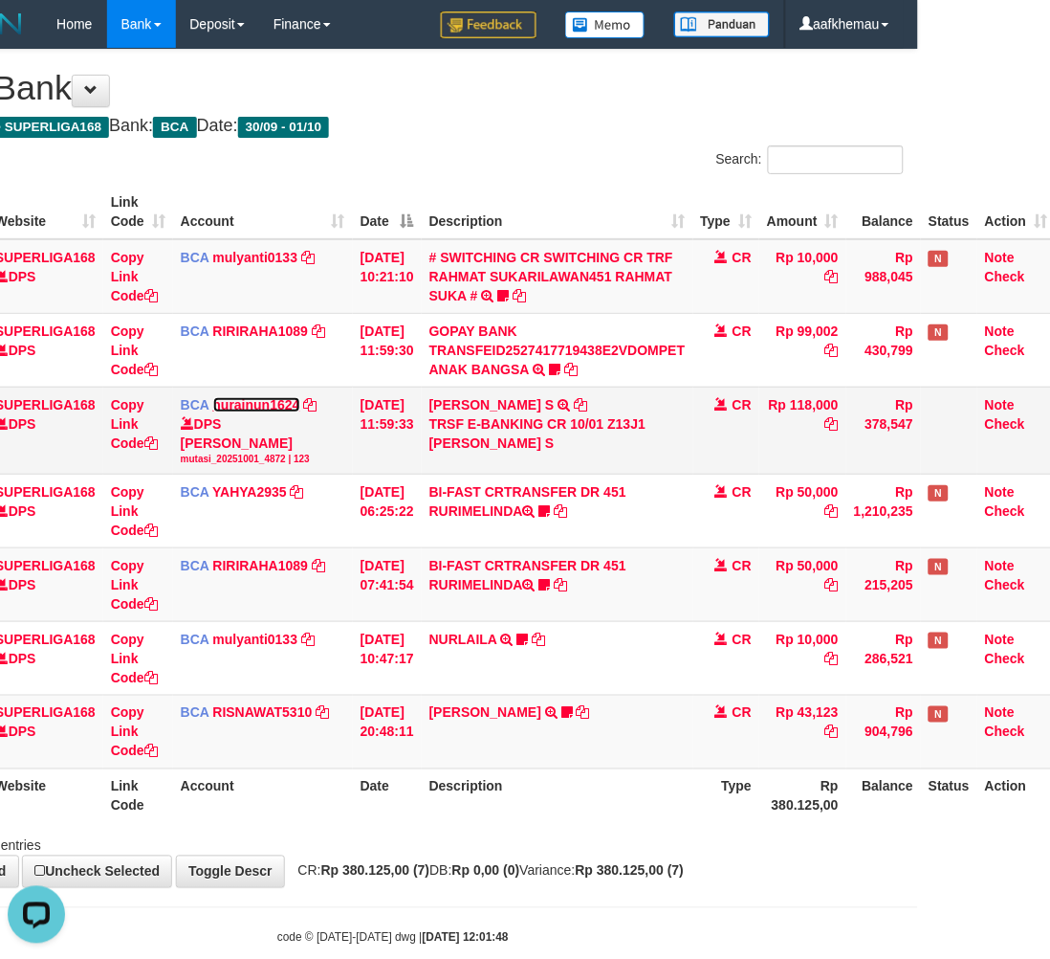
scroll to position [0, 0]
click at [574, 399] on icon at bounding box center [580, 404] width 13 height 13
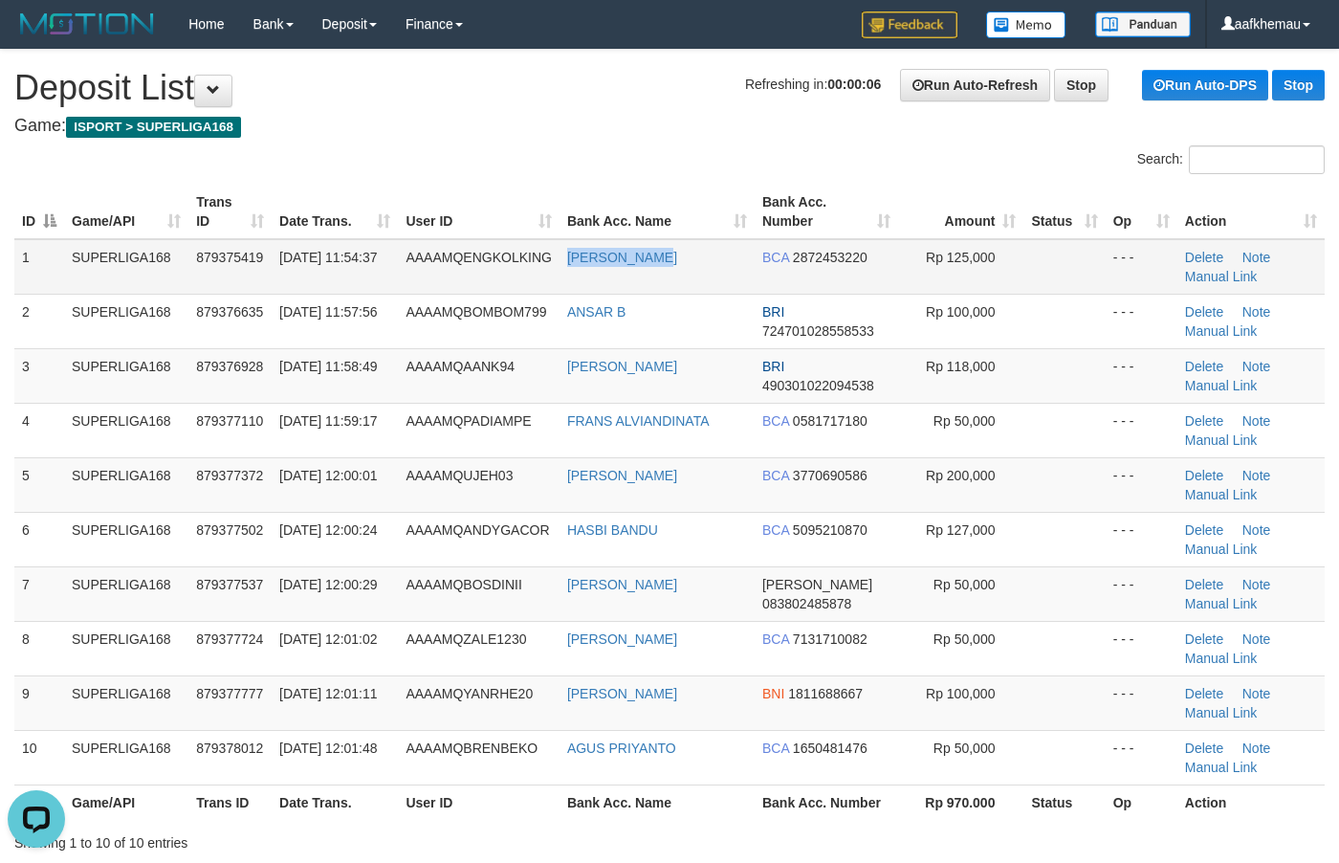
copy link "HADI WINANTO"
drag, startPoint x: 713, startPoint y: 259, endPoint x: 595, endPoint y: 96, distance: 201.5
click at [567, 266] on td "HADI WINANTO" at bounding box center [657, 266] width 195 height 55
click at [595, 96] on h1 "Refreshing in: 00:00:05 Run Auto-Refresh Stop Run Auto-DPS Stop Deposit List" at bounding box center [669, 88] width 1311 height 38
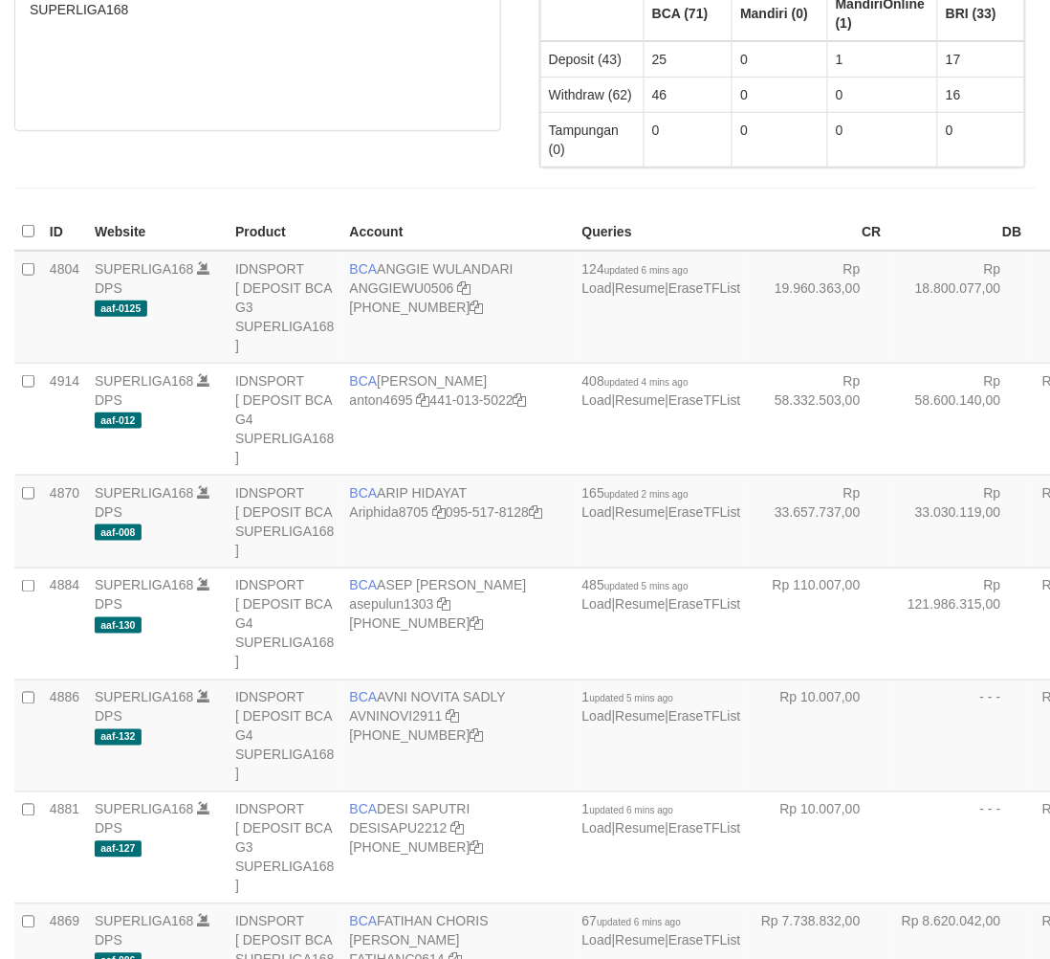
scroll to position [112, 0]
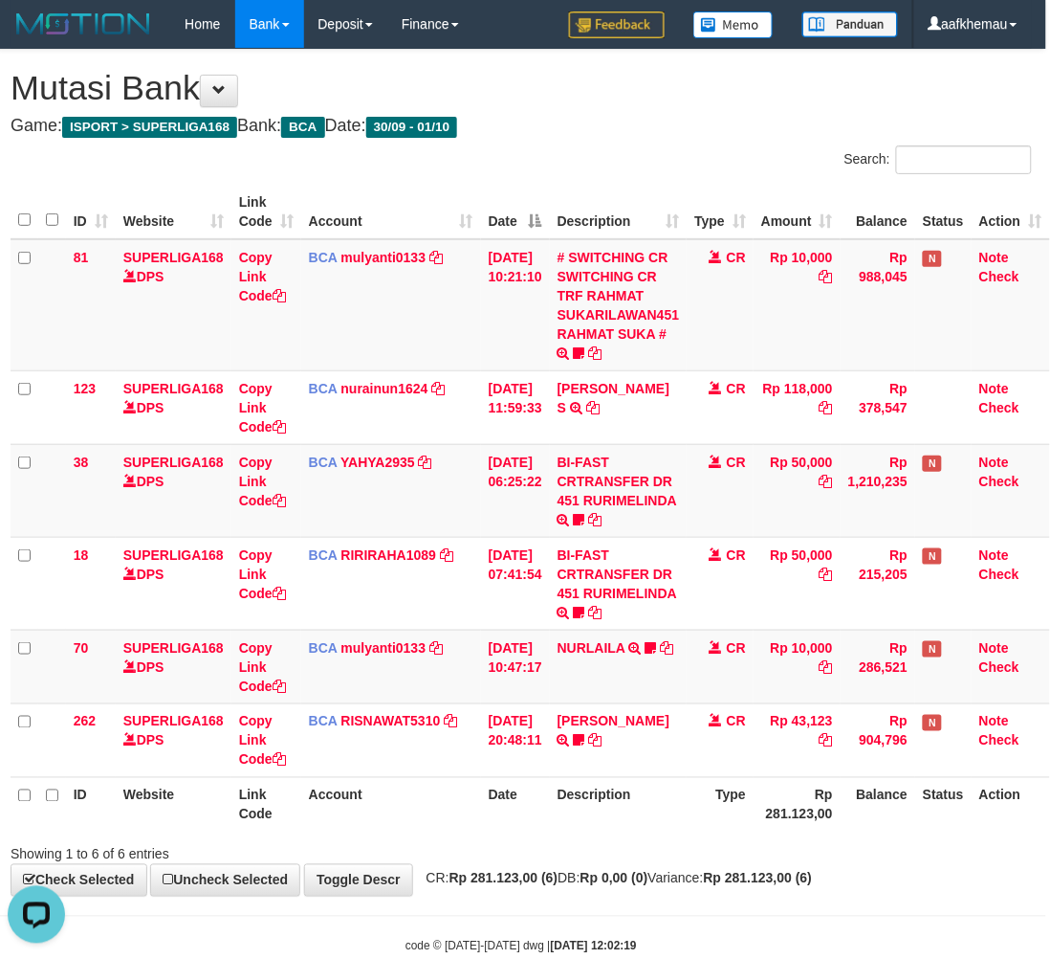
drag, startPoint x: 585, startPoint y: 120, endPoint x: 719, endPoint y: 125, distance: 135.0
click at [591, 118] on h4 "Game: ISPORT > SUPERLIGA168 Bank: BCA Date: 30/09 - 01/10" at bounding box center [522, 126] width 1022 height 19
click at [510, 57] on div "**********" at bounding box center [521, 473] width 1050 height 846
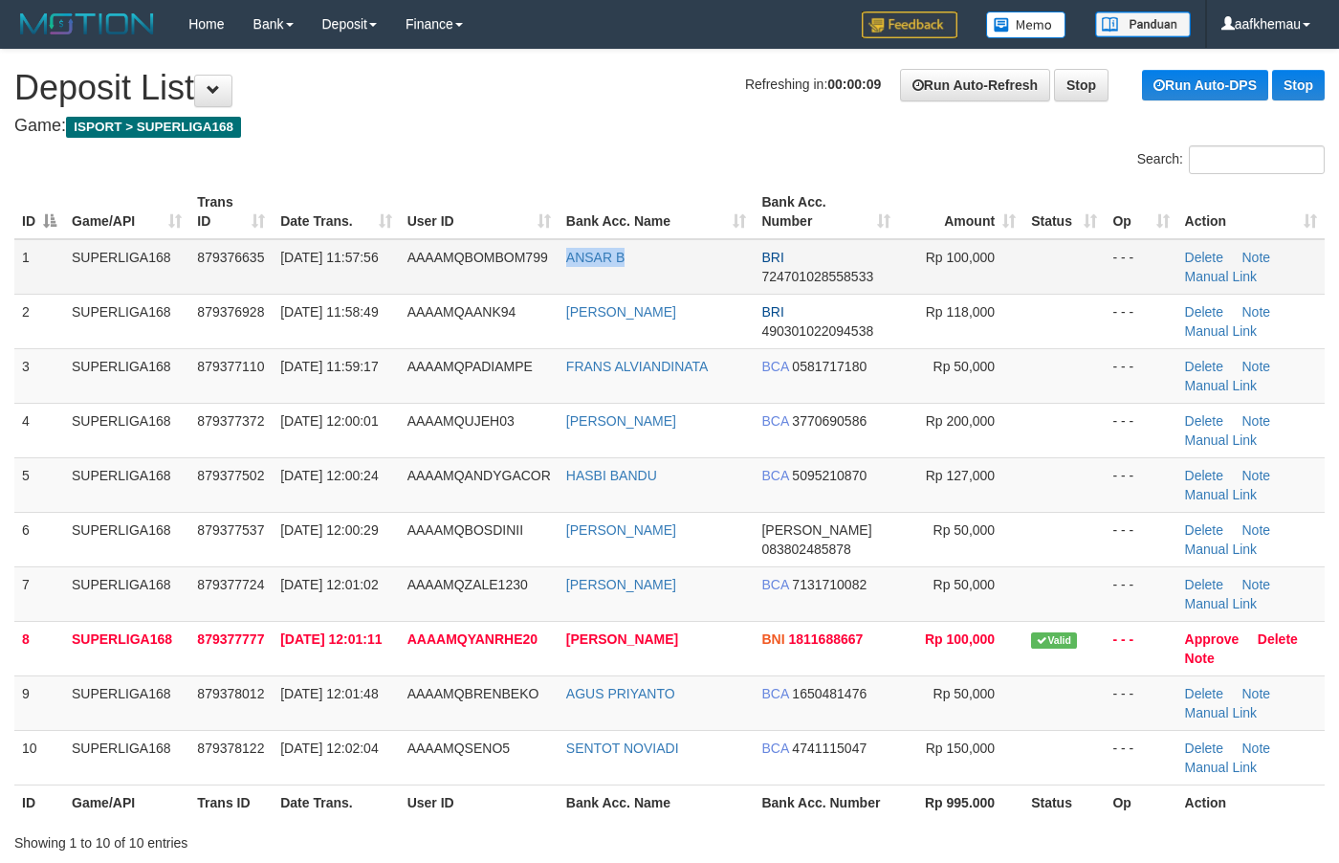
copy link "ANSAR B"
drag, startPoint x: 605, startPoint y: 285, endPoint x: 561, endPoint y: 277, distance: 44.7
click at [561, 277] on td "ANSAR B" at bounding box center [657, 266] width 196 height 55
click at [562, 164] on div "Search:" at bounding box center [669, 161] width 1339 height 33
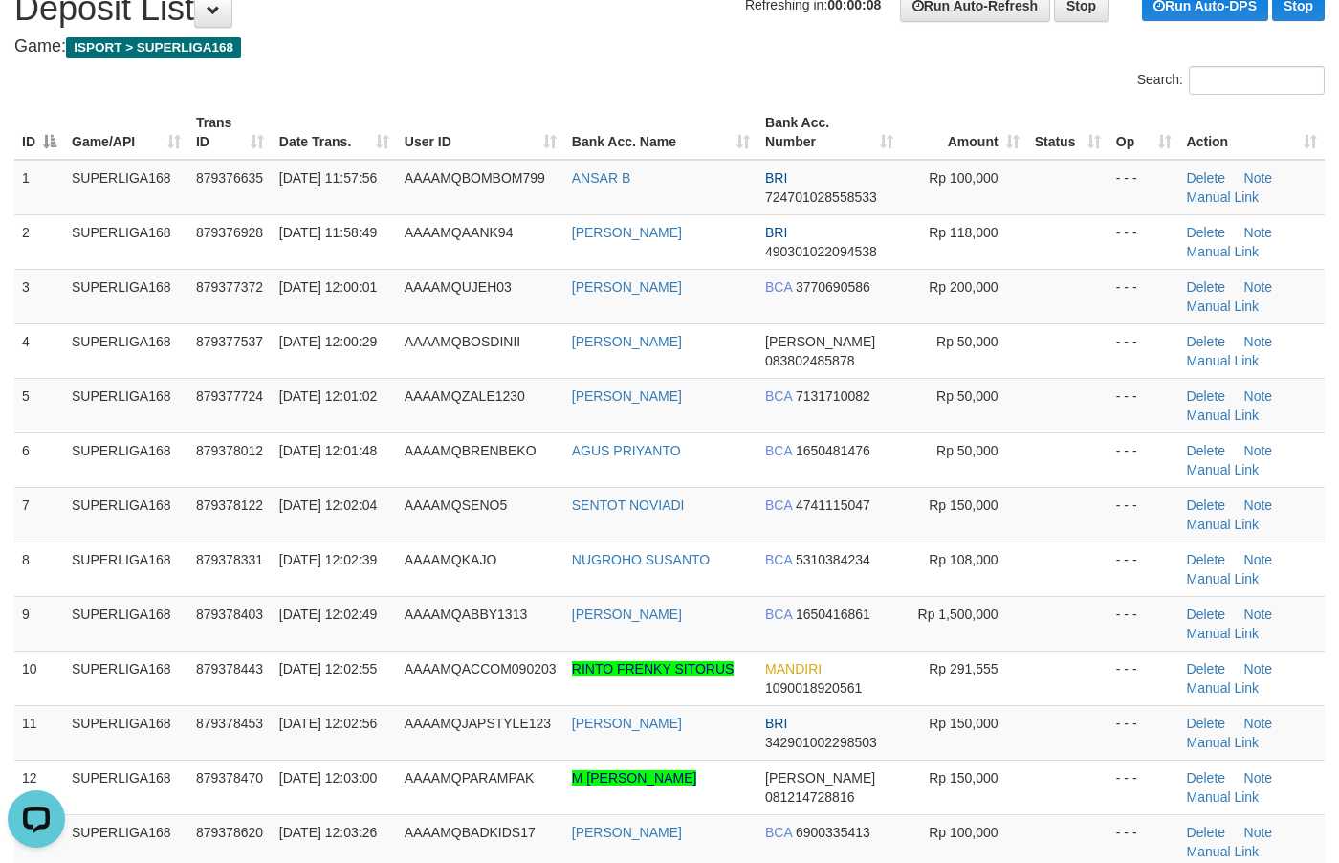
scroll to position [120, 0]
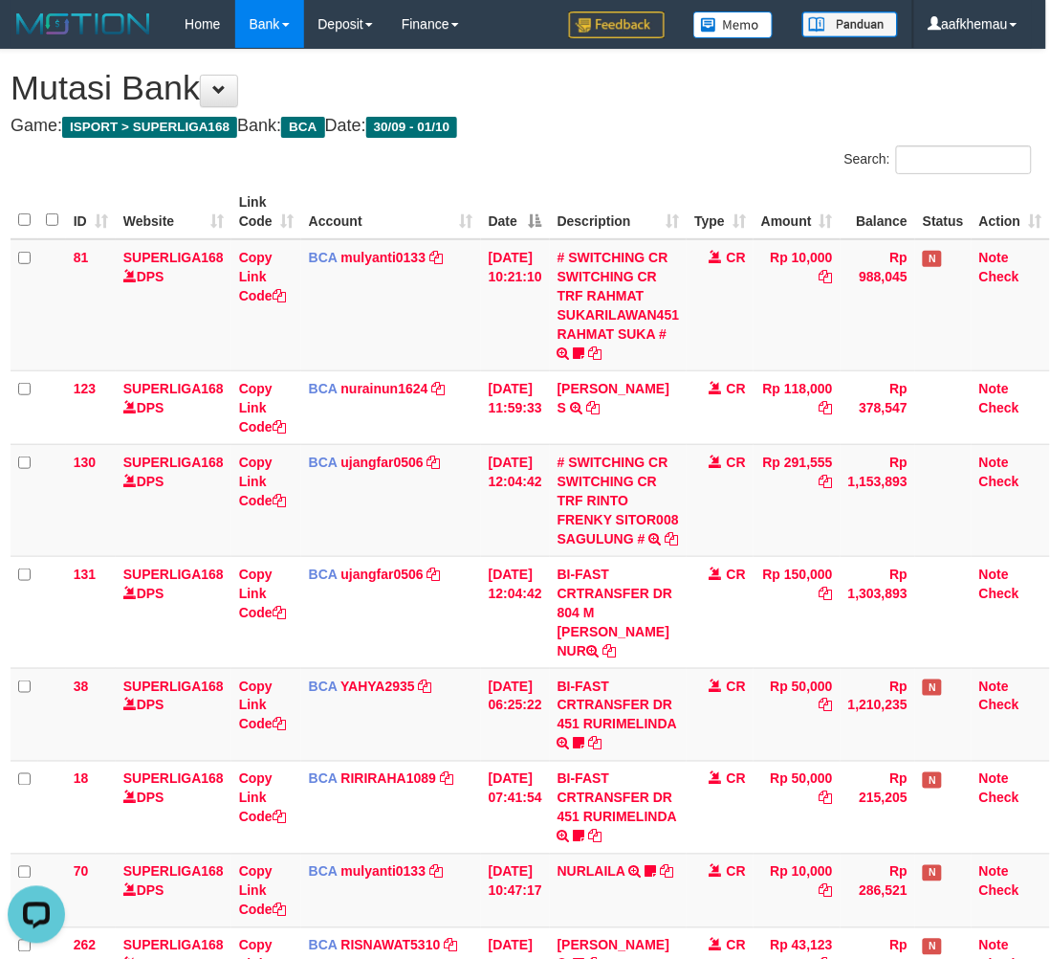
click at [751, 111] on div "**********" at bounding box center [521, 585] width 1050 height 1070
click at [738, 100] on h1 "Mutasi Bank" at bounding box center [522, 88] width 1022 height 38
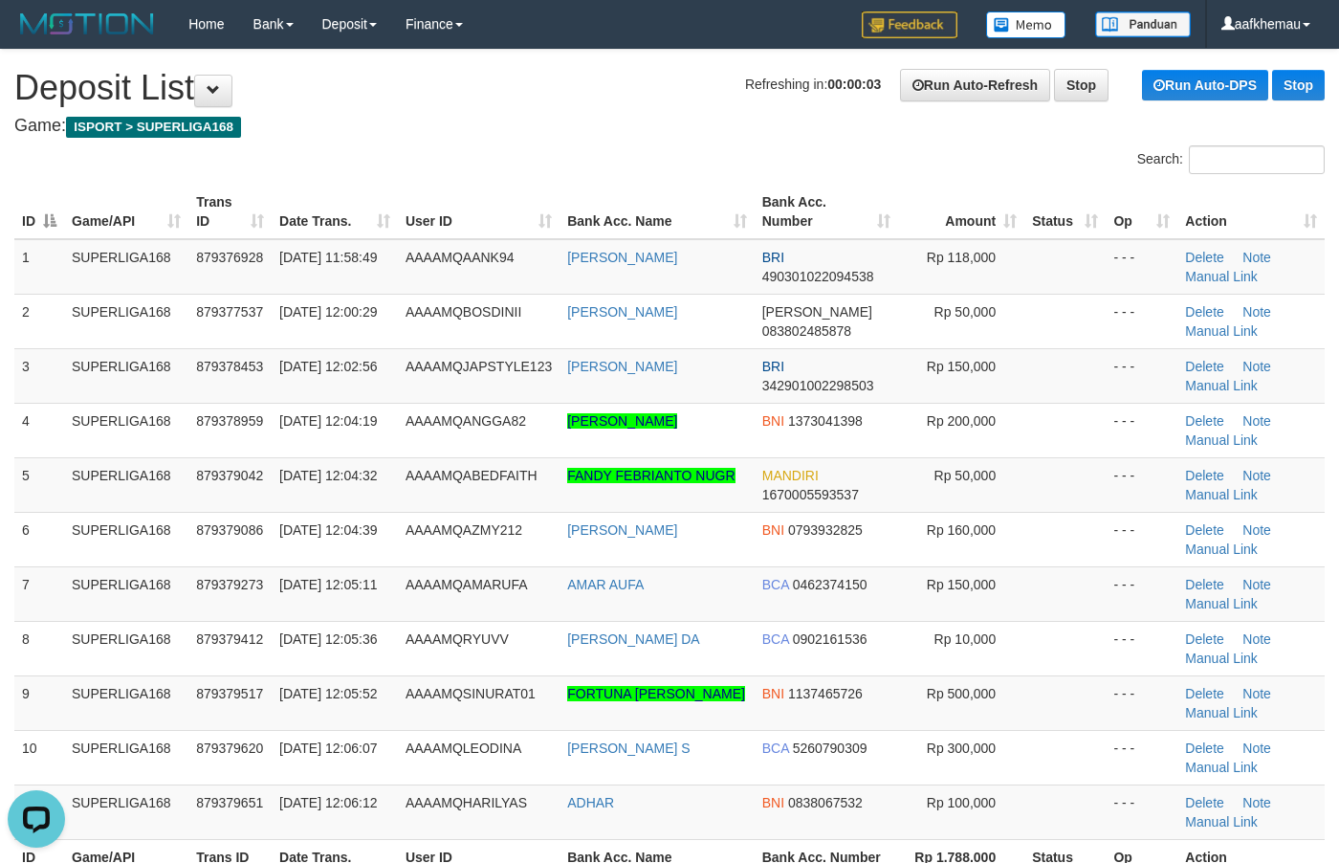
drag, startPoint x: 566, startPoint y: 108, endPoint x: 565, endPoint y: 129, distance: 21.1
copy link "ARHAM ARSAL"
drag, startPoint x: 706, startPoint y: 261, endPoint x: 563, endPoint y: 277, distance: 144.4
click at [563, 277] on td "ARHAM ARSAL" at bounding box center [657, 266] width 195 height 55
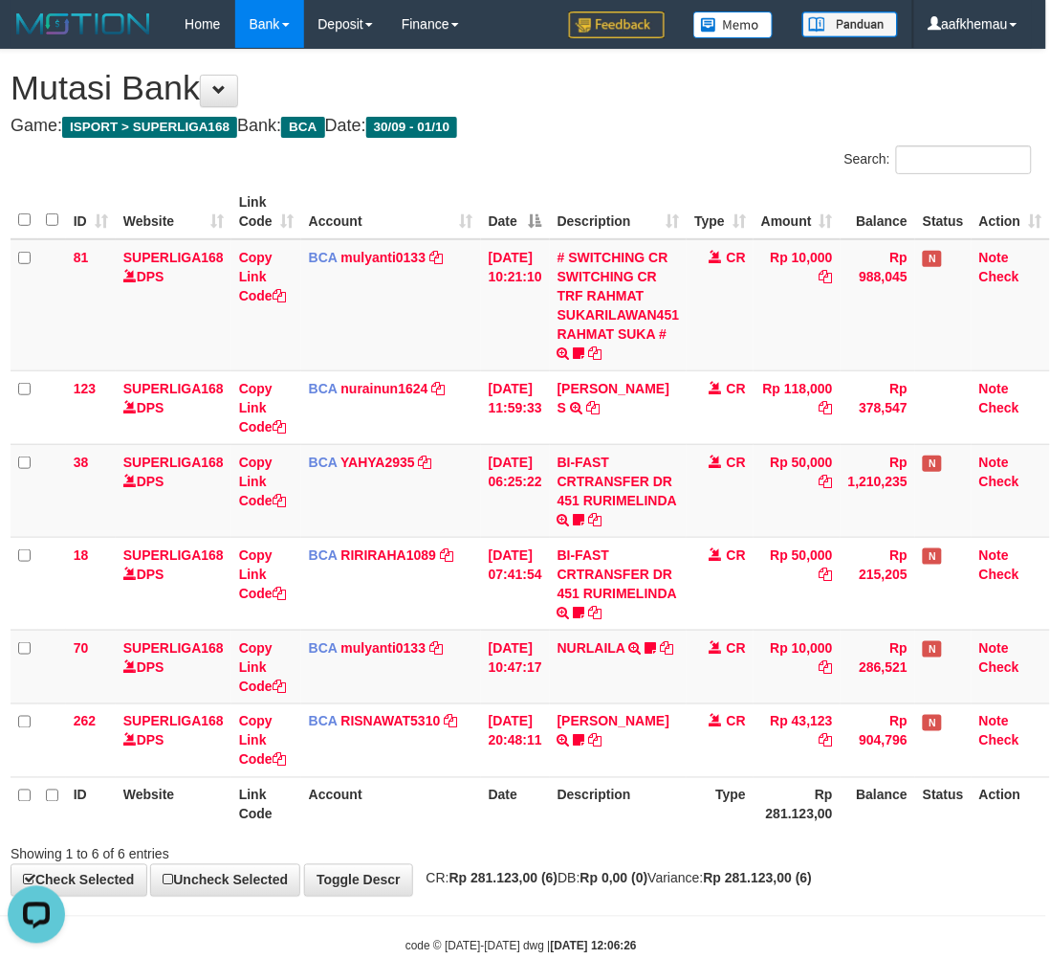
click at [728, 91] on h1 "Mutasi Bank" at bounding box center [522, 88] width 1022 height 38
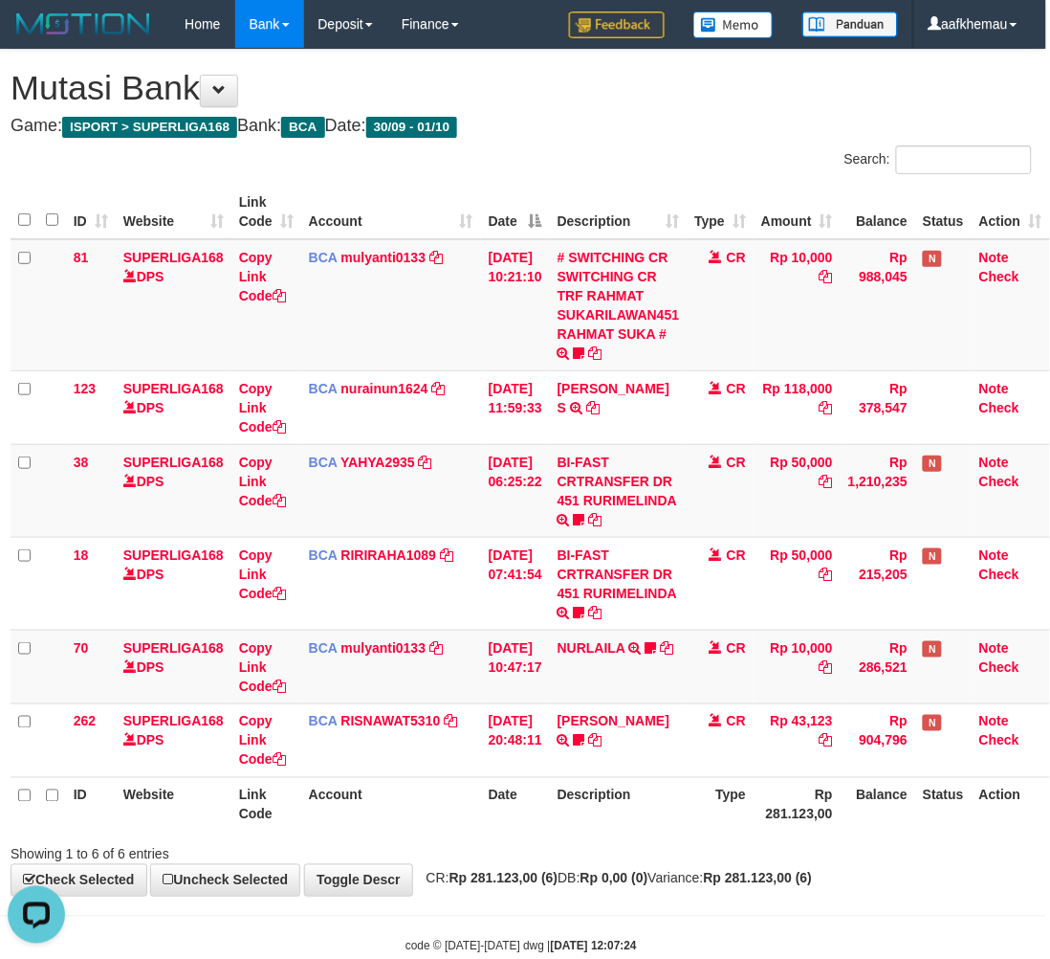
click at [762, 130] on h4 "Game: ISPORT > SUPERLIGA168 Bank: BCA Date: 30/09 - 01/10" at bounding box center [522, 126] width 1022 height 19
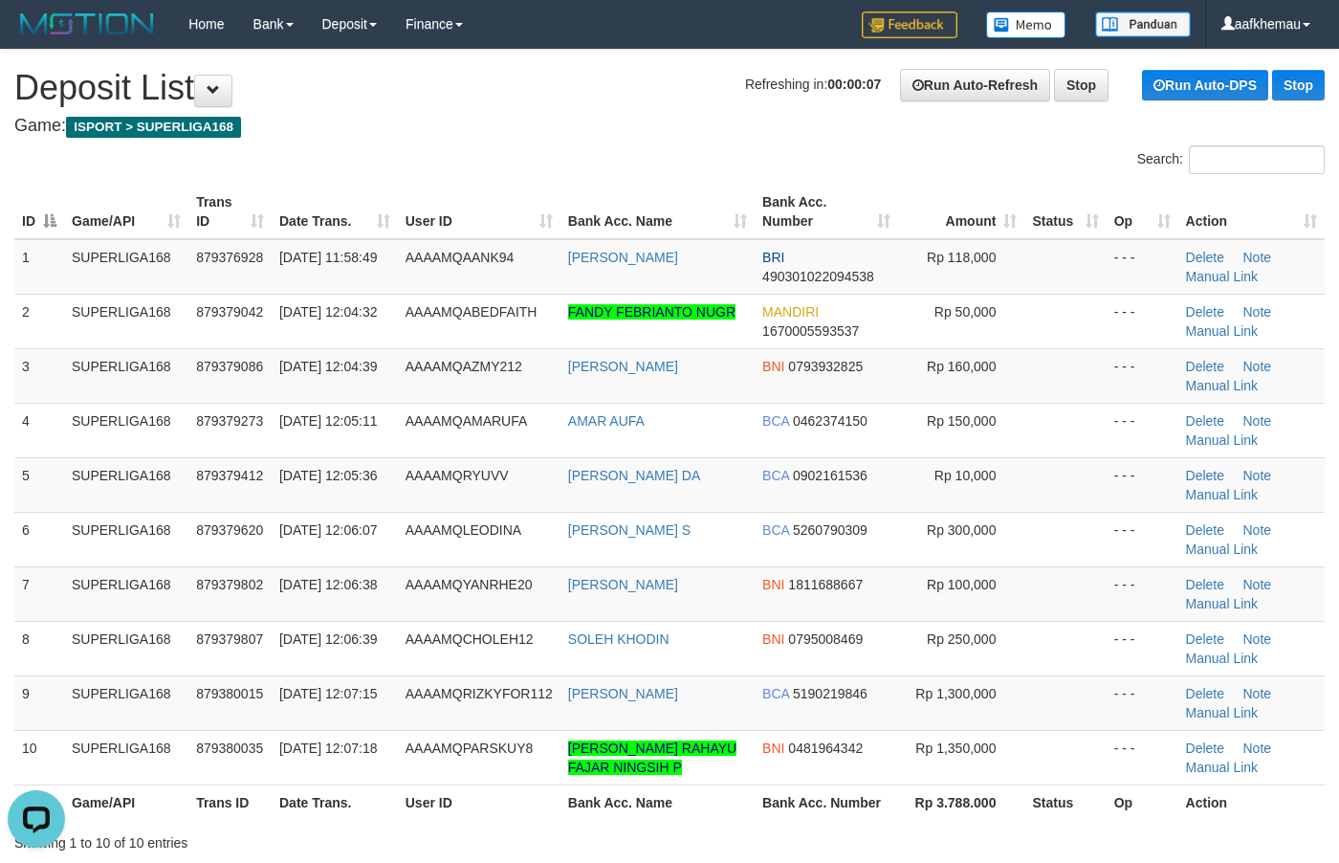
click at [556, 38] on div "Home Bank Account List Load By Website Group [ISPORT] SUPERLIGA168 By Load Grou…" at bounding box center [669, 24] width 1311 height 49
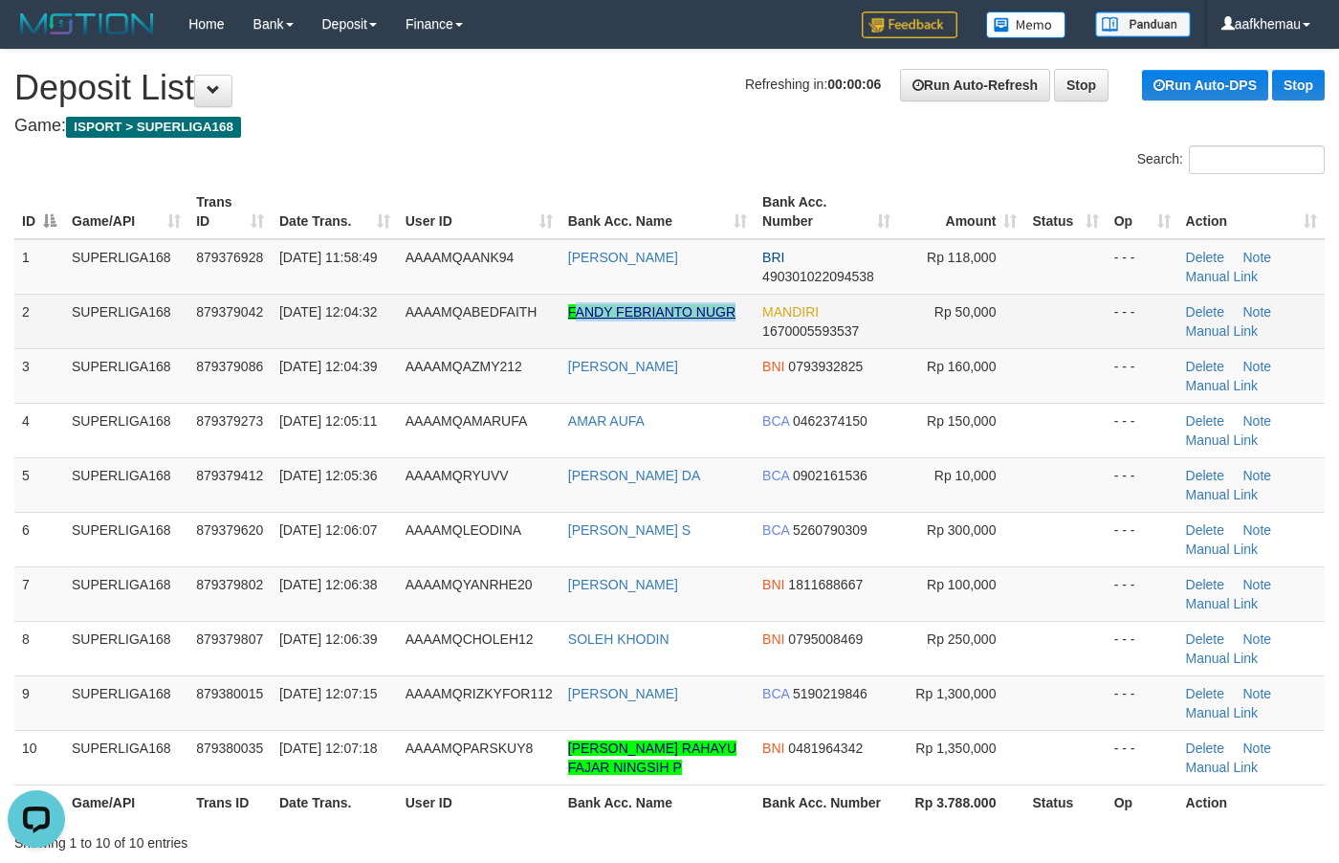
copy link "[PERSON_NAME] NUGR"
drag, startPoint x: 734, startPoint y: 304, endPoint x: 574, endPoint y: 307, distance: 159.8
click at [574, 307] on td "FANDY FEBRIANTO NUGR" at bounding box center [658, 321] width 194 height 55
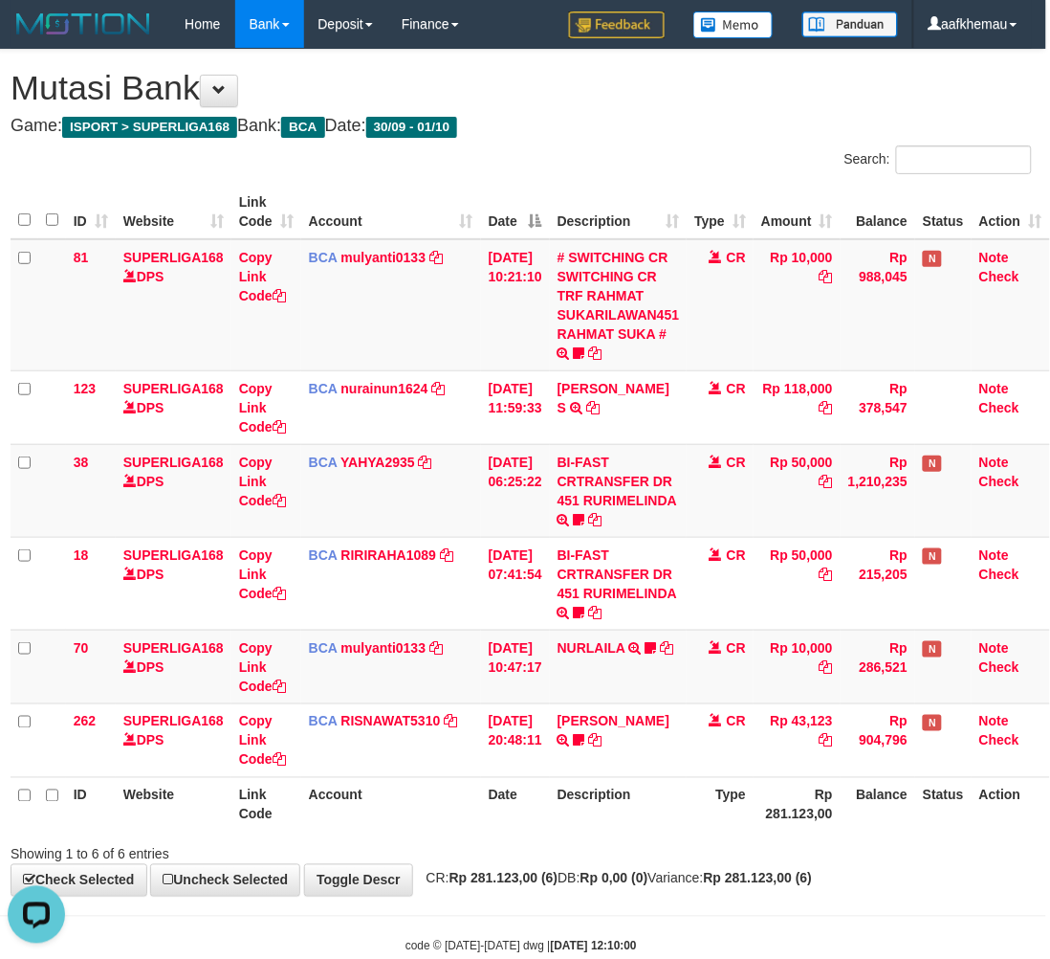
click at [696, 202] on th "Type" at bounding box center [720, 212] width 67 height 55
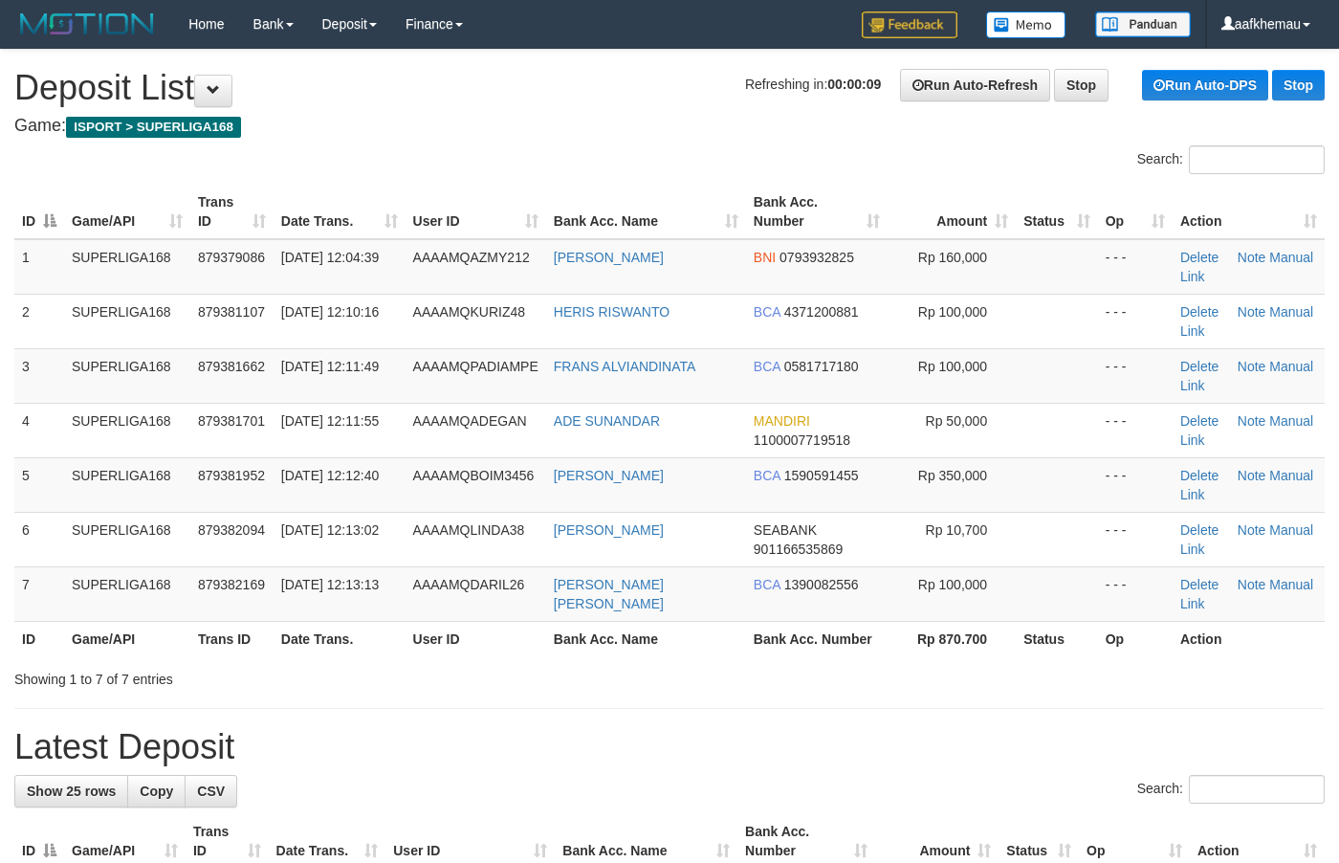
click at [657, 83] on h1 "Refreshing in: 00:00:09 Run Auto-Refresh Stop Run Auto-DPS Stop Deposit List" at bounding box center [669, 88] width 1311 height 38
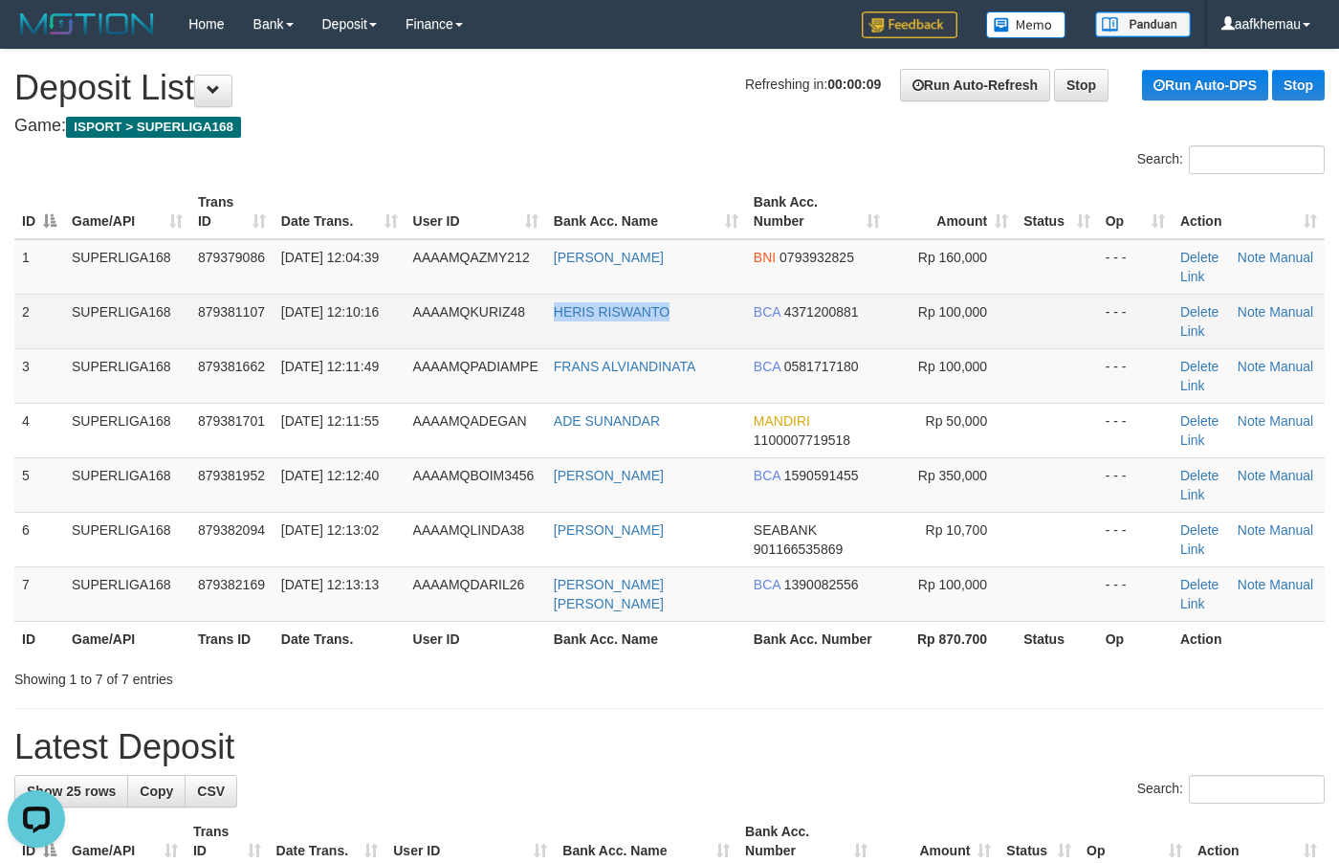
copy link "HERIS RISWANTO"
drag, startPoint x: 711, startPoint y: 307, endPoint x: 558, endPoint y: 304, distance: 153.1
click at [556, 314] on td "HERIS RISWANTO" at bounding box center [646, 321] width 200 height 55
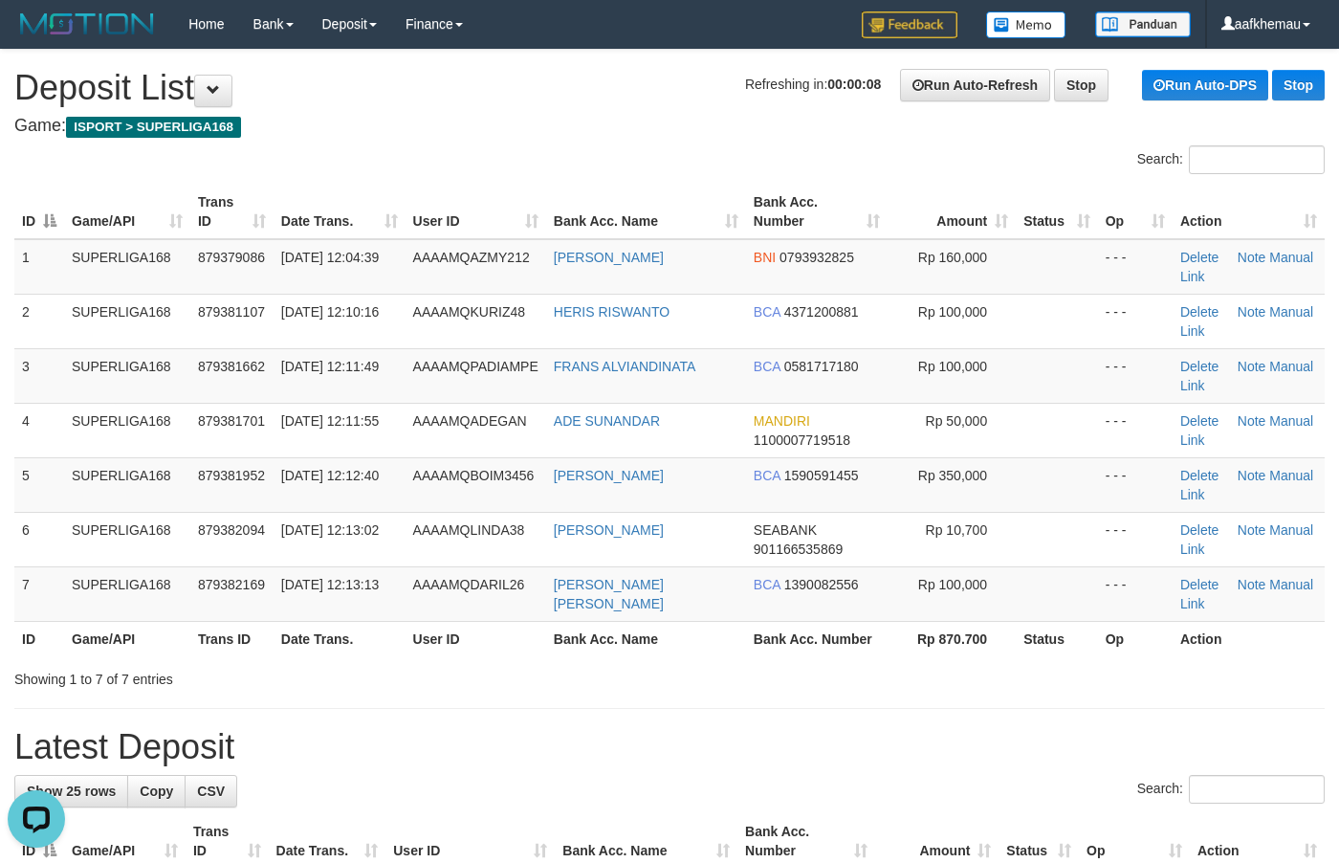
click at [577, 145] on div at bounding box center [335, 145] width 670 height 1
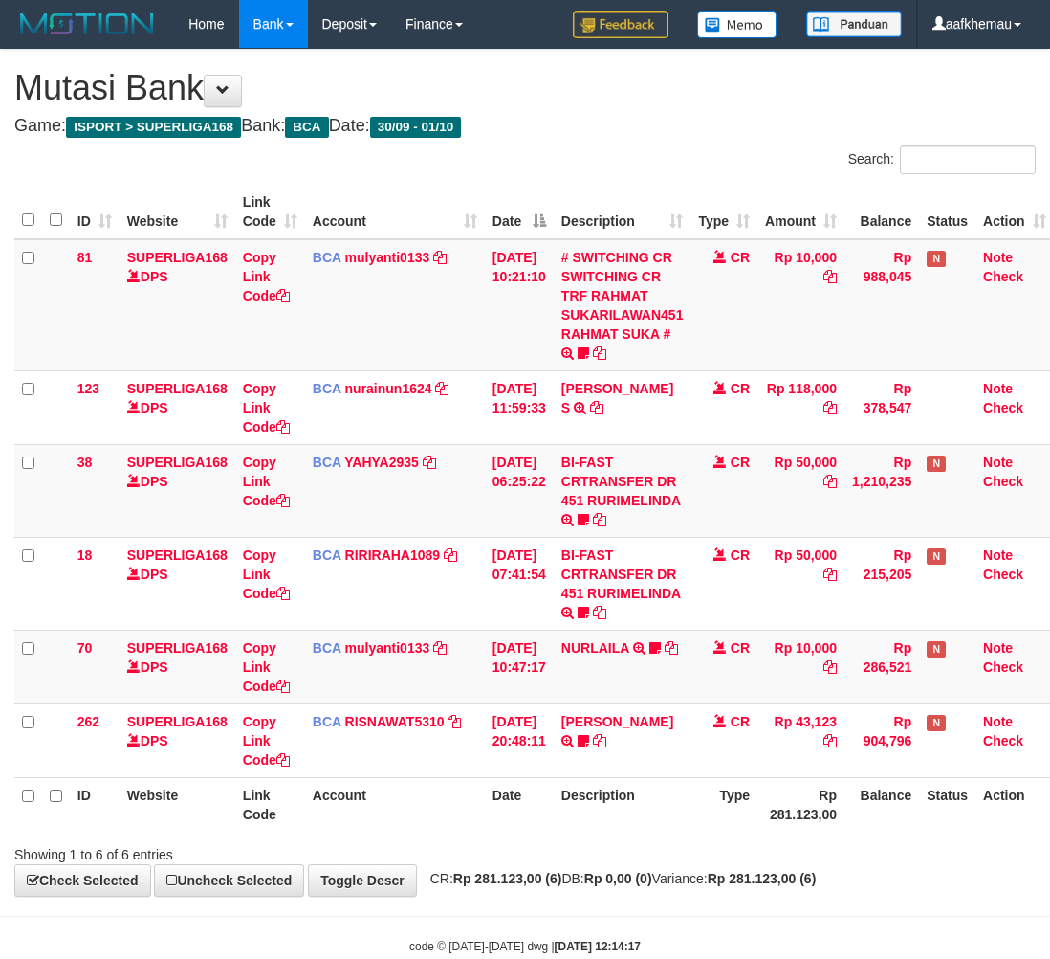
scroll to position [0, 15]
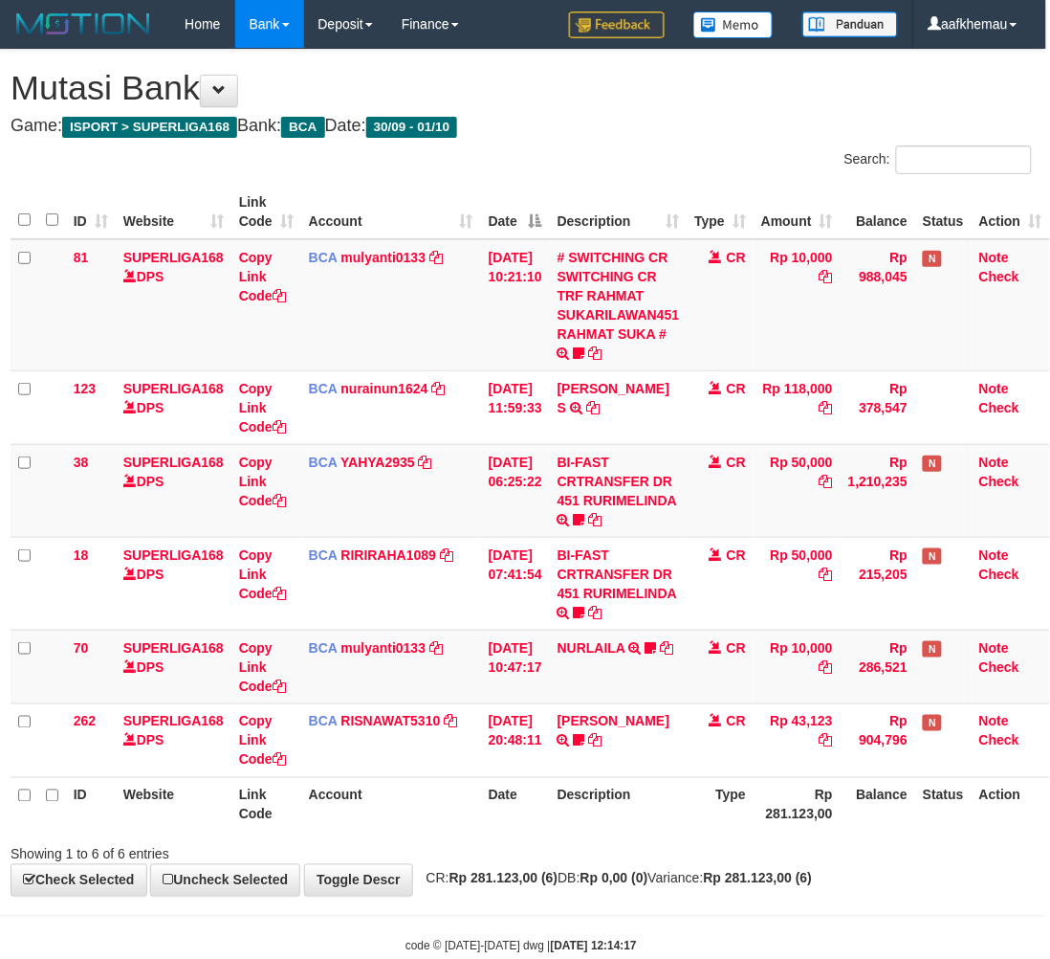
click at [570, 100] on h1 "Mutasi Bank" at bounding box center [522, 88] width 1022 height 38
click at [732, 96] on h1 "Mutasi Bank" at bounding box center [522, 88] width 1022 height 38
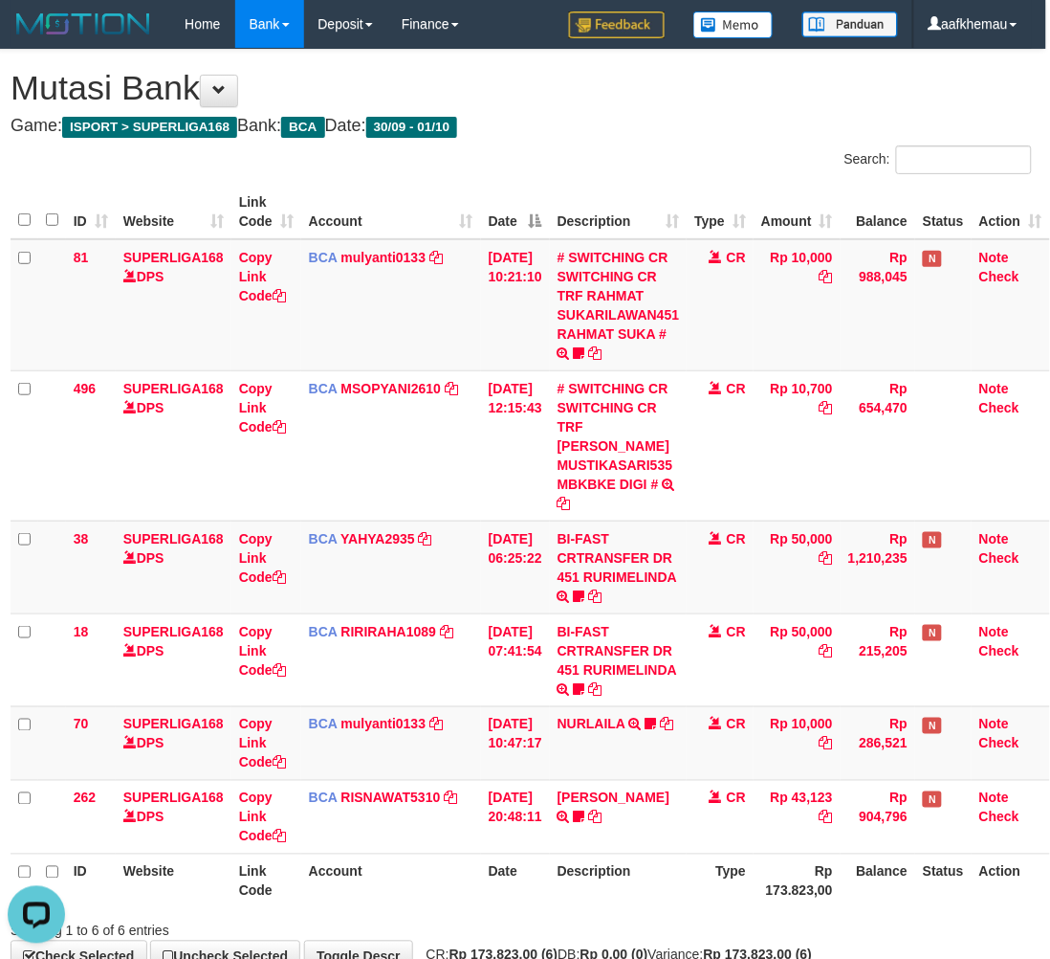
click at [786, 120] on div "**********" at bounding box center [521, 511] width 1050 height 922
click at [603, 120] on h4 "Game: ISPORT > SUPERLIGA168 Bank: BCA Date: 30/09 - 01/10" at bounding box center [522, 126] width 1022 height 19
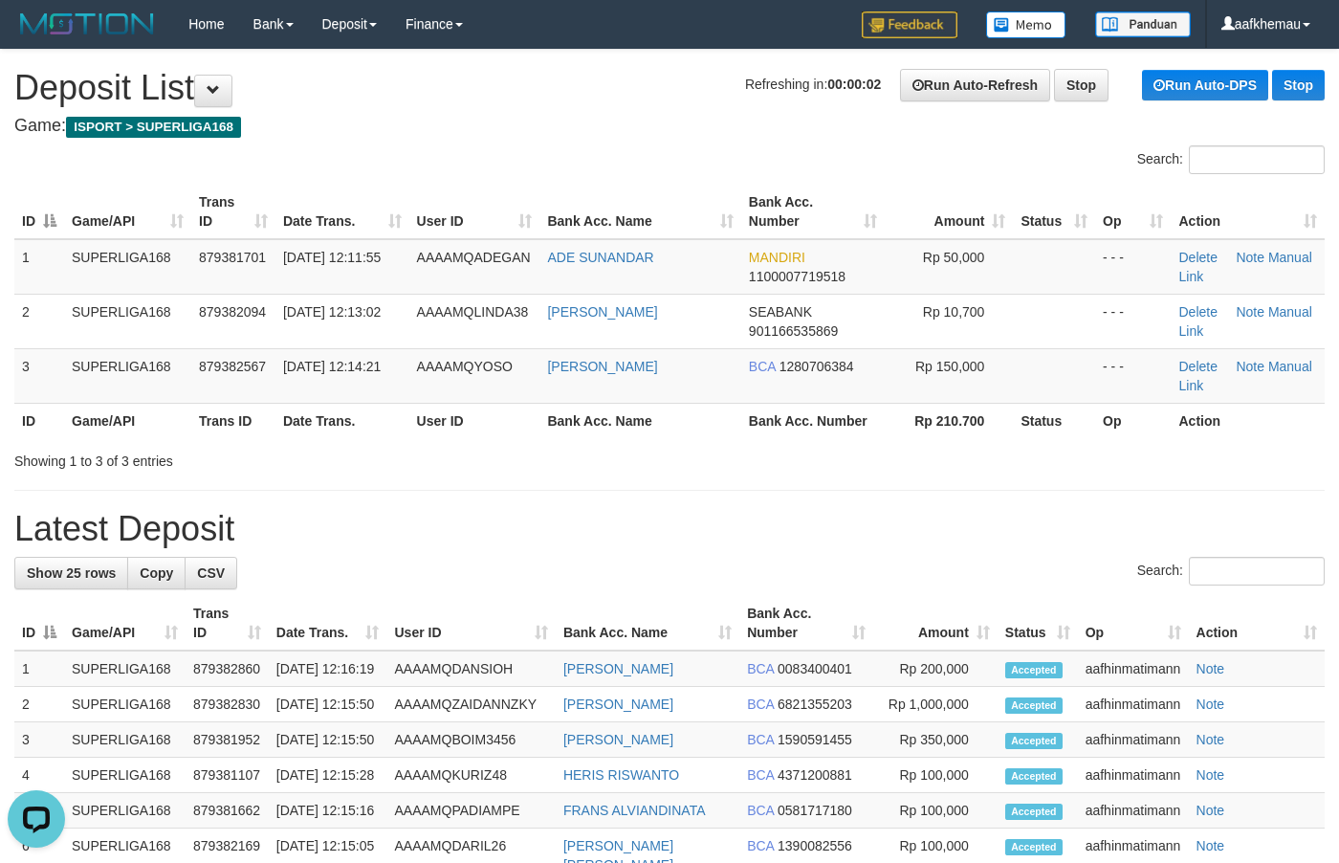
click at [719, 120] on h4 "Game: ISPORT > SUPERLIGA168" at bounding box center [669, 126] width 1311 height 19
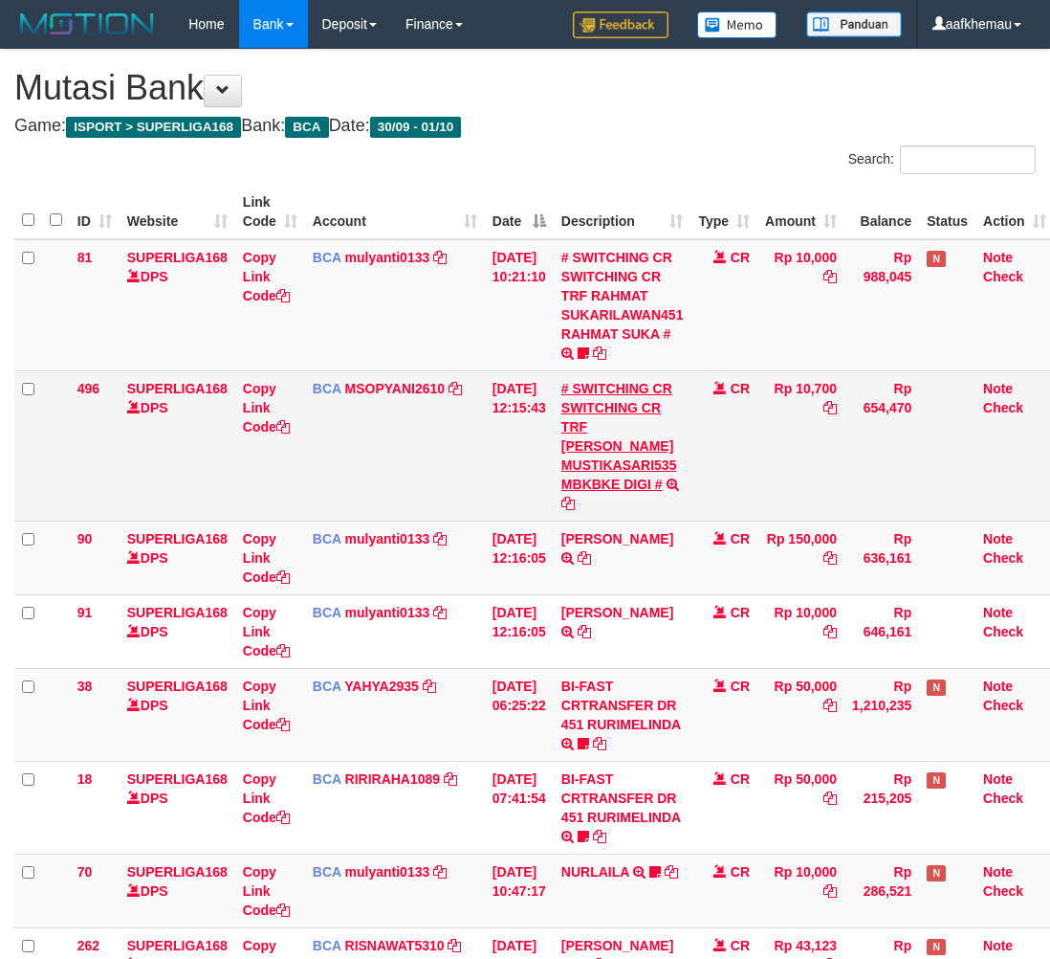
scroll to position [0, 15]
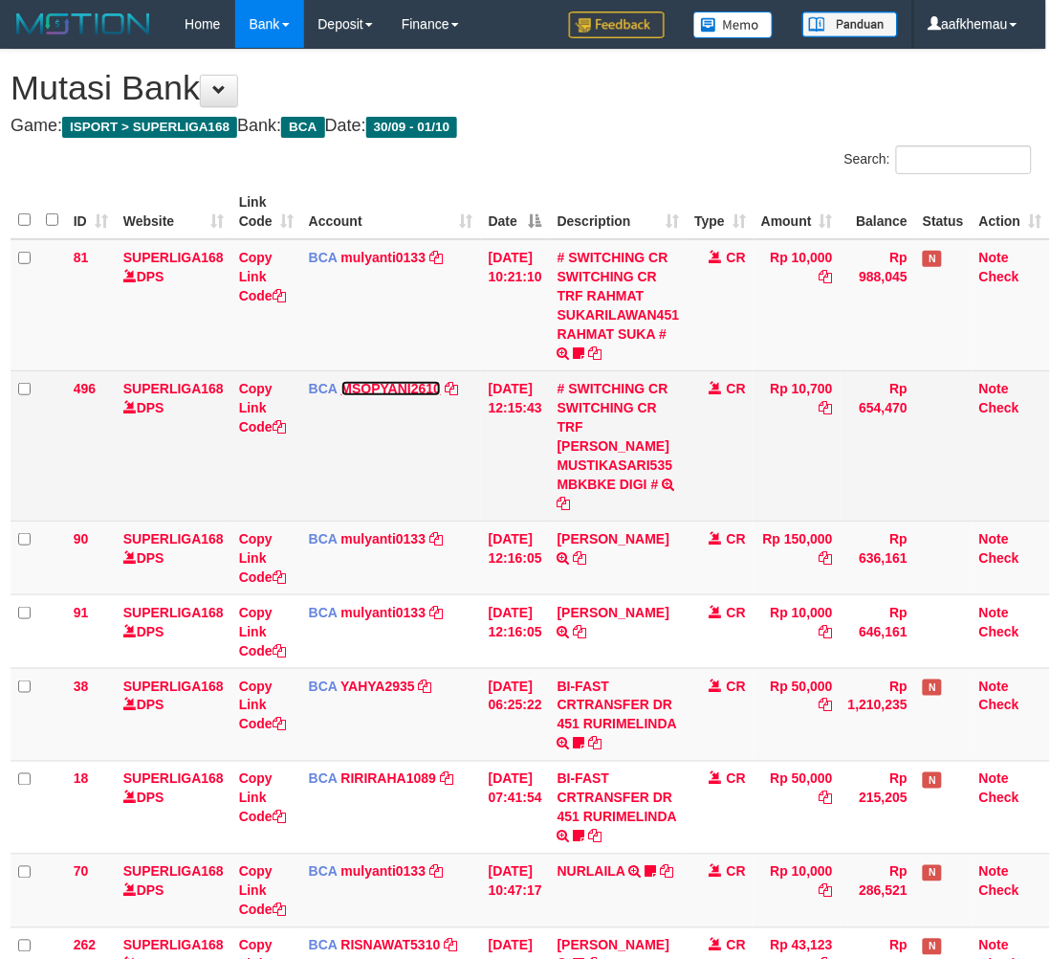
click at [360, 388] on link "MSOPYANI2610" at bounding box center [392, 388] width 100 height 15
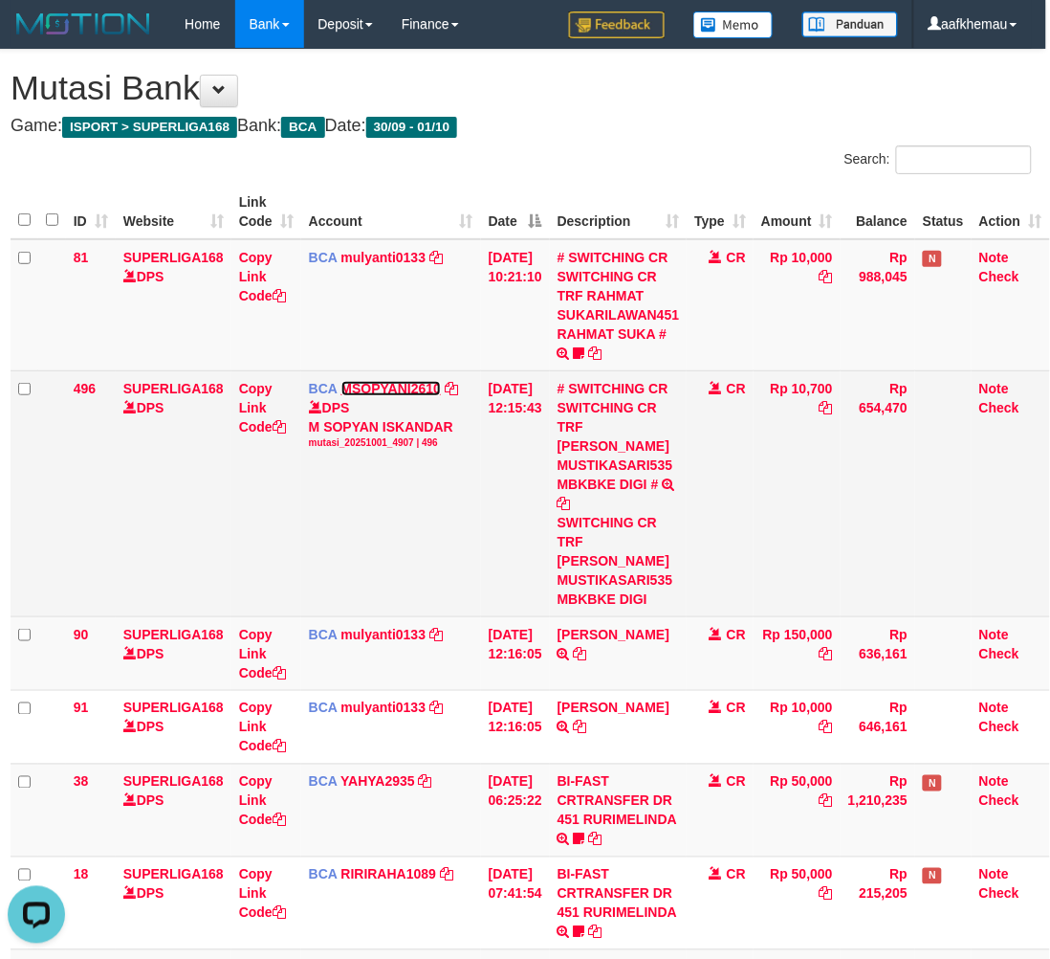
scroll to position [0, 0]
click at [833, 404] on icon at bounding box center [826, 407] width 13 height 13
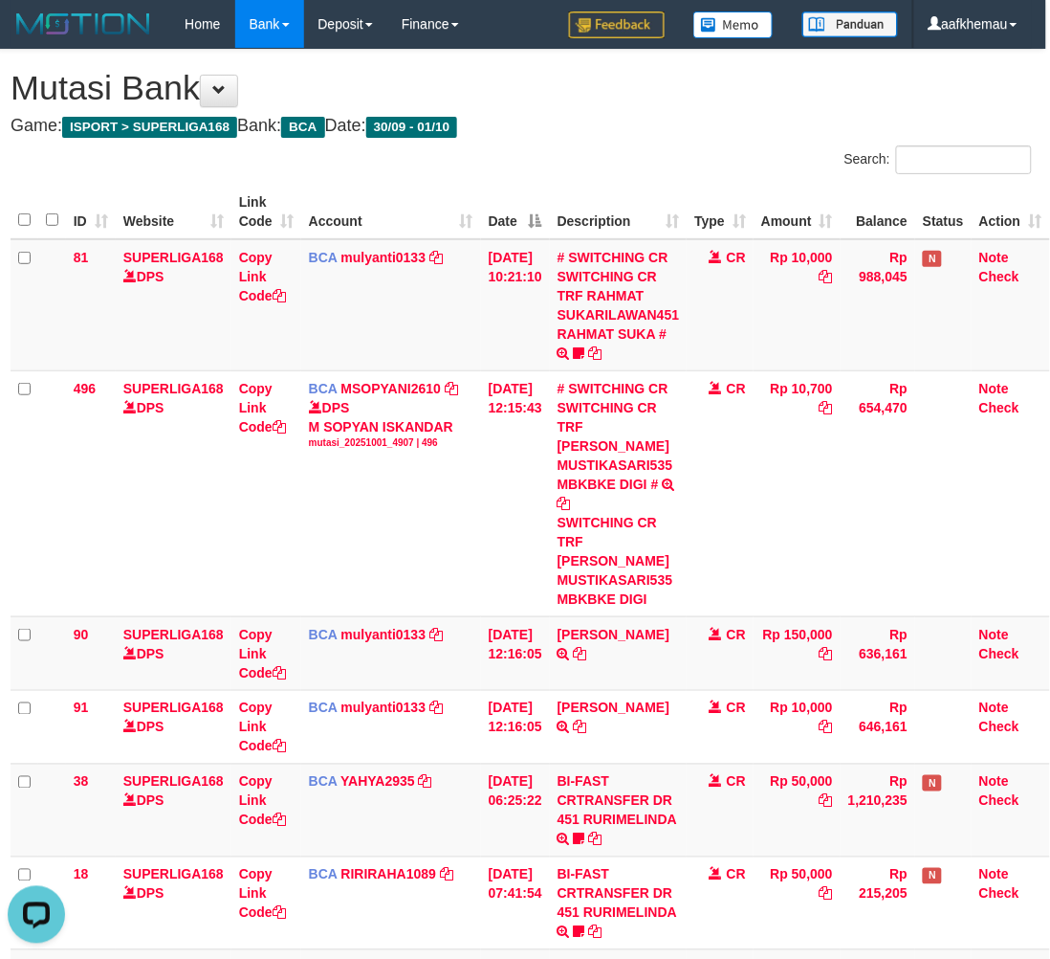
drag, startPoint x: 761, startPoint y: 174, endPoint x: 752, endPoint y: 161, distance: 15.9
click at [761, 174] on div "Search:" at bounding box center [784, 161] width 497 height 33
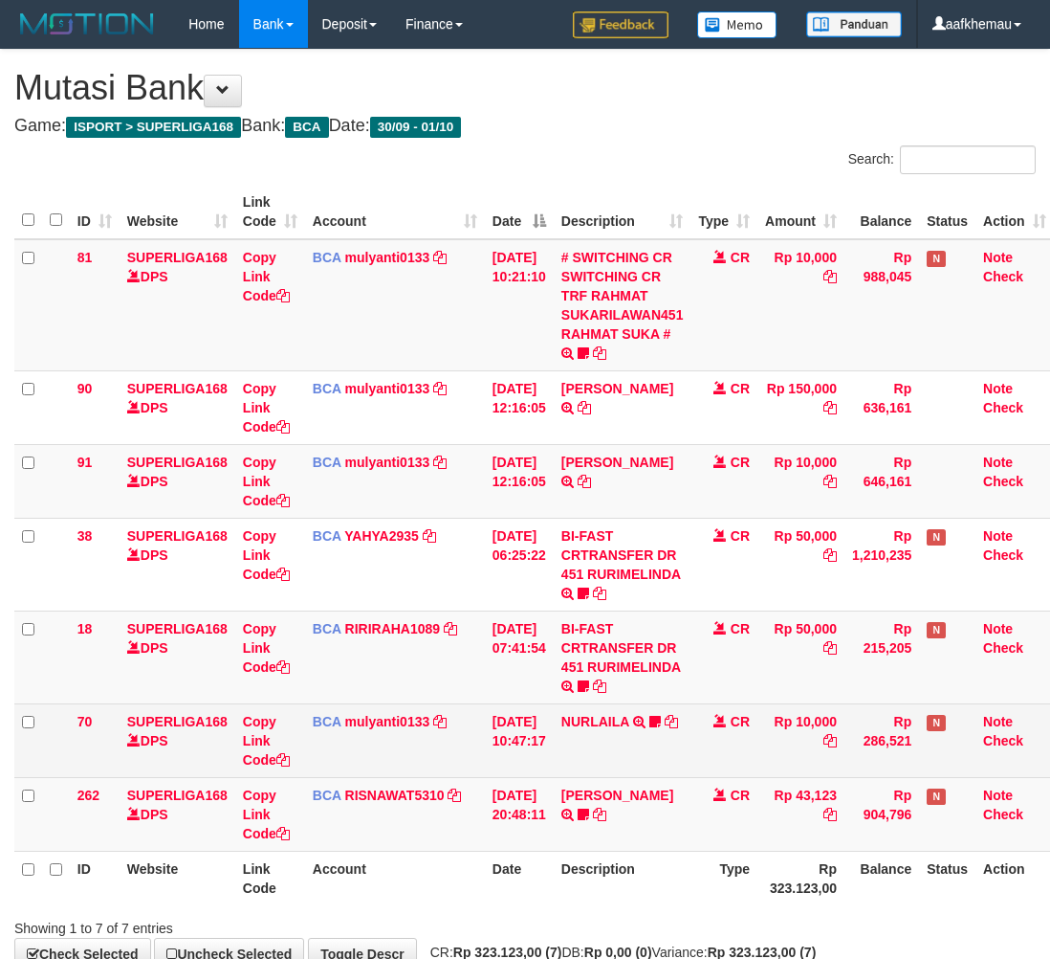
scroll to position [0, 15]
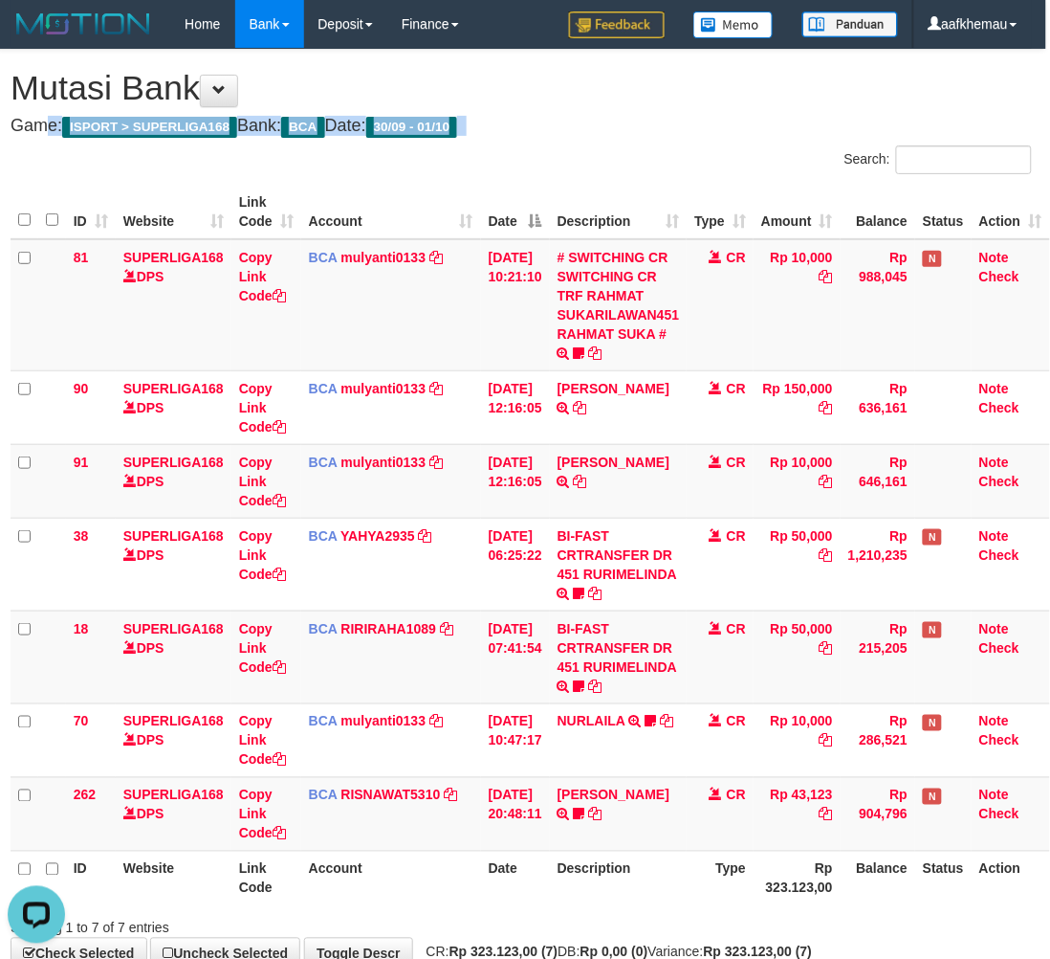
drag, startPoint x: 704, startPoint y: 107, endPoint x: 720, endPoint y: 97, distance: 19.4
click at [708, 103] on div "**********" at bounding box center [521, 509] width 1050 height 919
click at [585, 124] on h4 "Game: ISPORT > SUPERLIGA168 Bank: BCA Date: 30/09 - 01/10" at bounding box center [522, 126] width 1022 height 19
click at [647, 88] on h1 "Mutasi Bank" at bounding box center [522, 88] width 1022 height 38
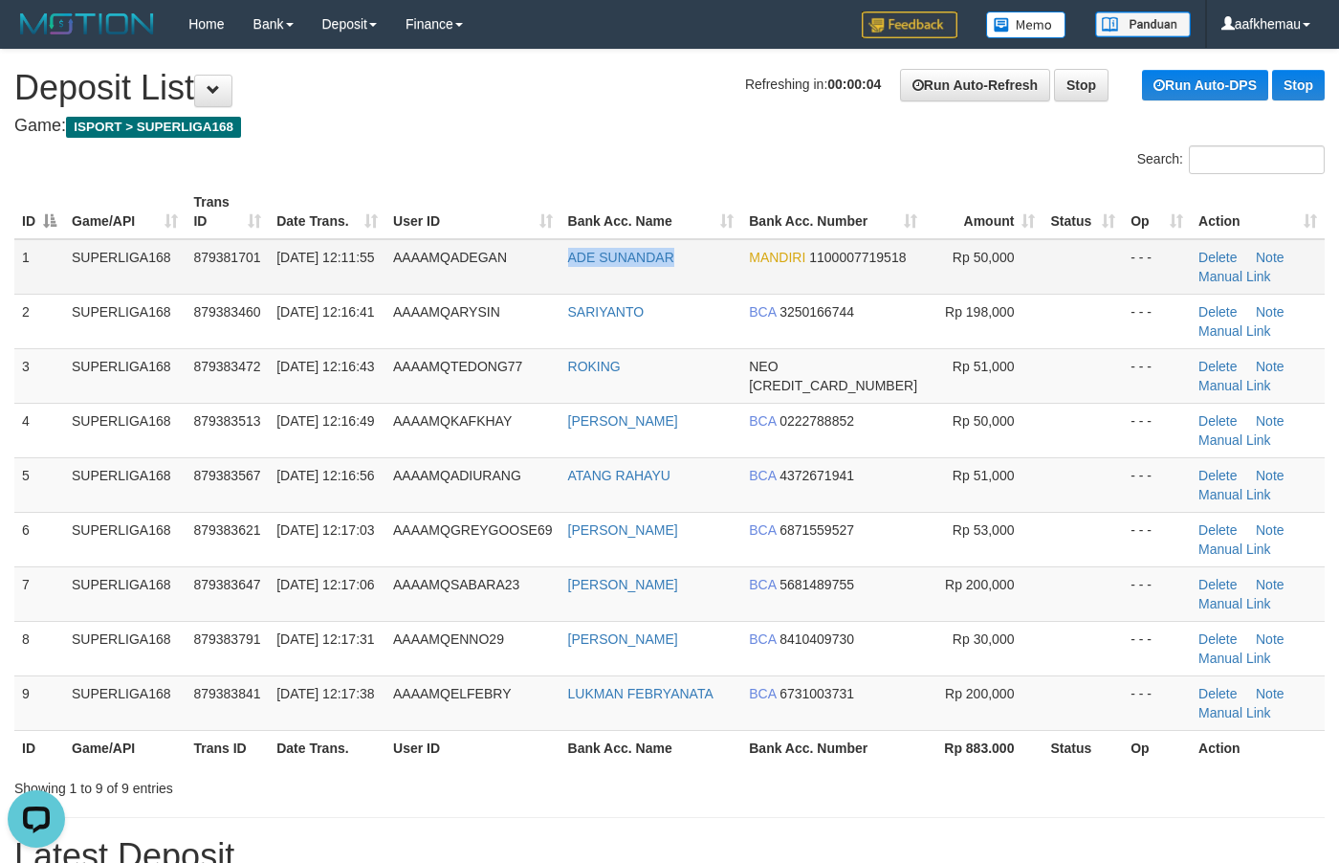
copy link "ADE SUNANDAR"
drag, startPoint x: 729, startPoint y: 258, endPoint x: 570, endPoint y: 209, distance: 166.4
click at [570, 264] on td "ADE SUNANDAR" at bounding box center [652, 266] width 182 height 55
click at [557, 122] on h4 "Game: ISPORT > SUPERLIGA168" at bounding box center [669, 126] width 1311 height 19
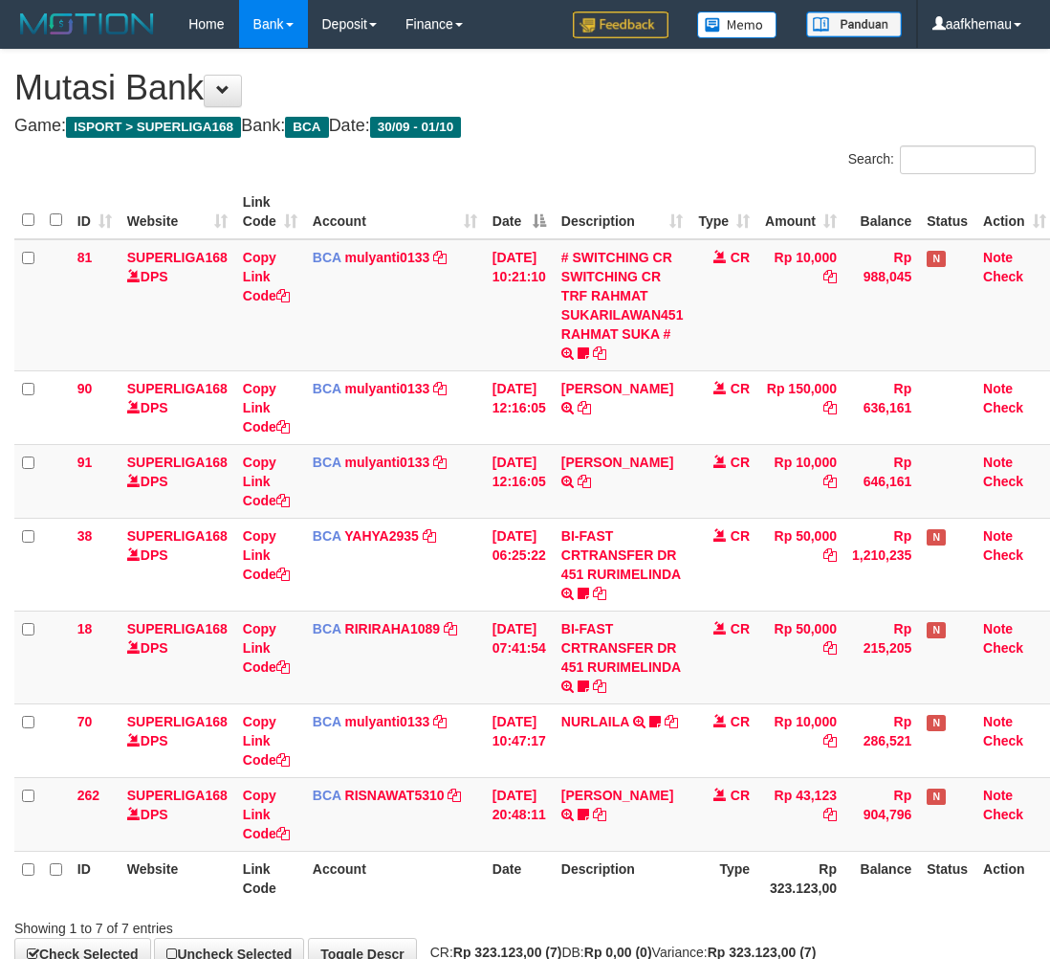
scroll to position [0, 15]
